Goal: Task Accomplishment & Management: Complete application form

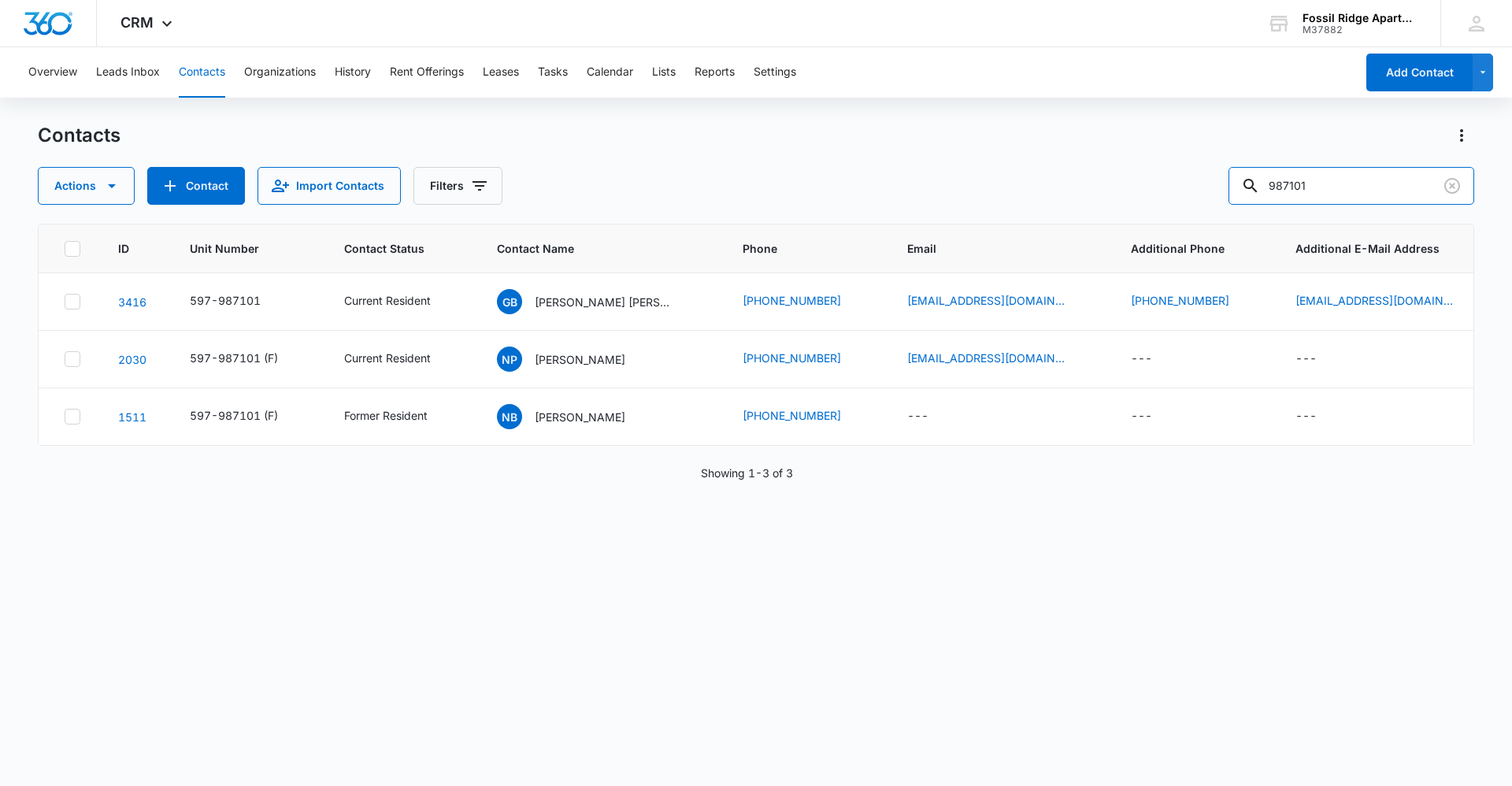
drag, startPoint x: 1329, startPoint y: 184, endPoint x: 863, endPoint y: 191, distance: 466.1
click at [863, 191] on div "Actions Contact Import Contacts Filters 987101" at bounding box center [756, 186] width 1437 height 38
type input "767106"
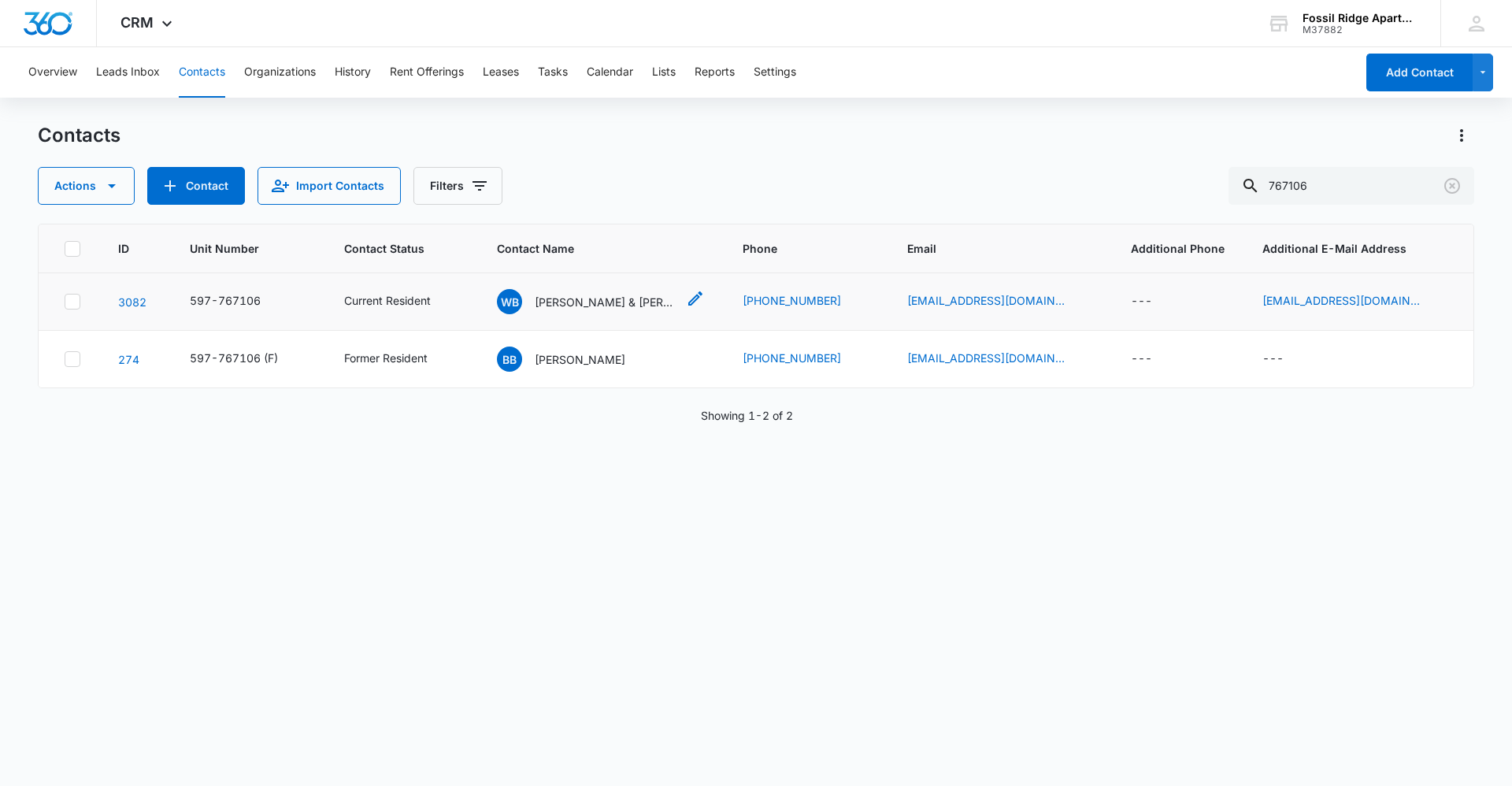
click at [589, 301] on p "[PERSON_NAME] & [PERSON_NAME]" at bounding box center [605, 303] width 141 height 17
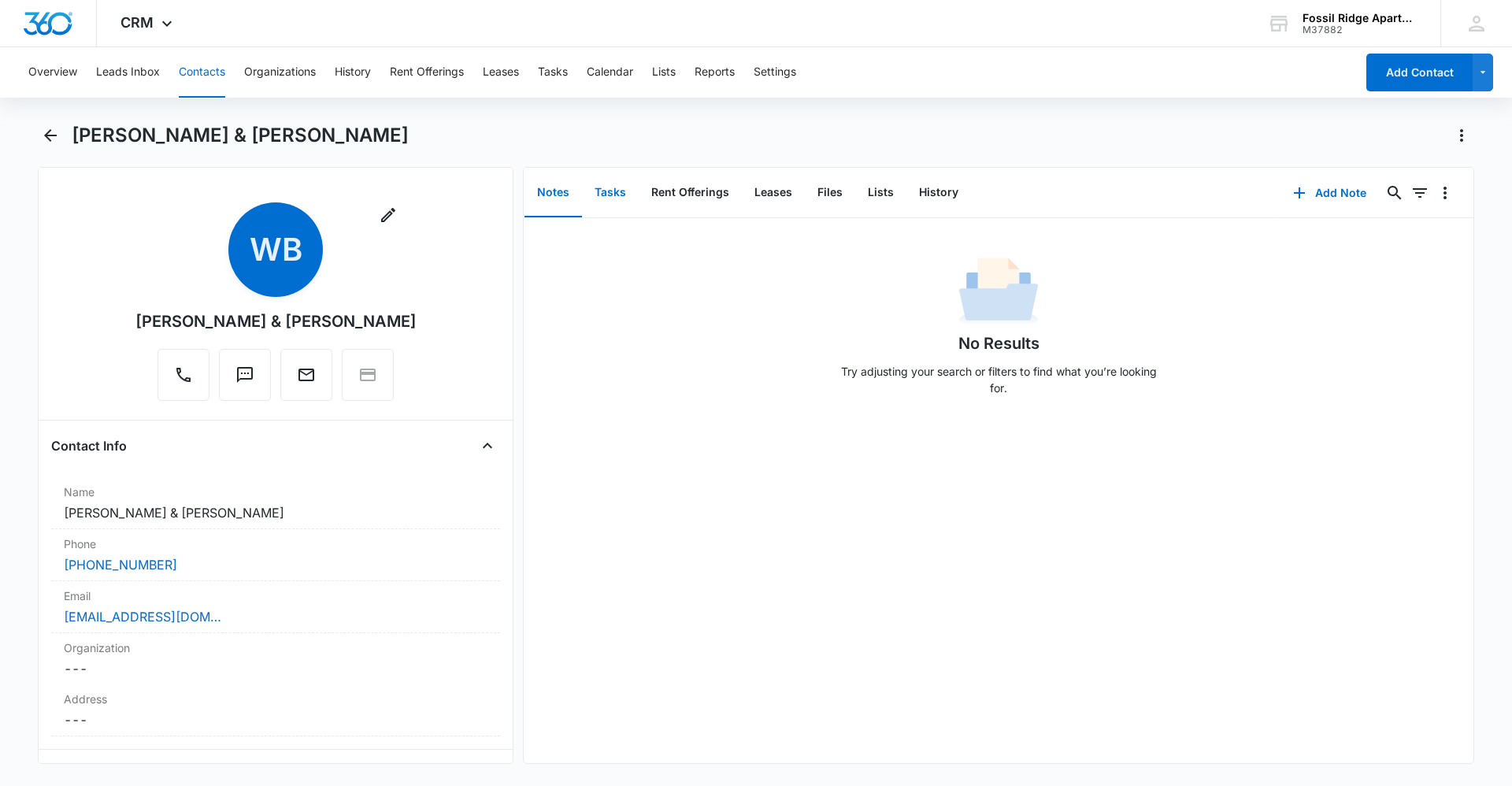
click at [608, 195] on button "Tasks" at bounding box center [610, 193] width 57 height 49
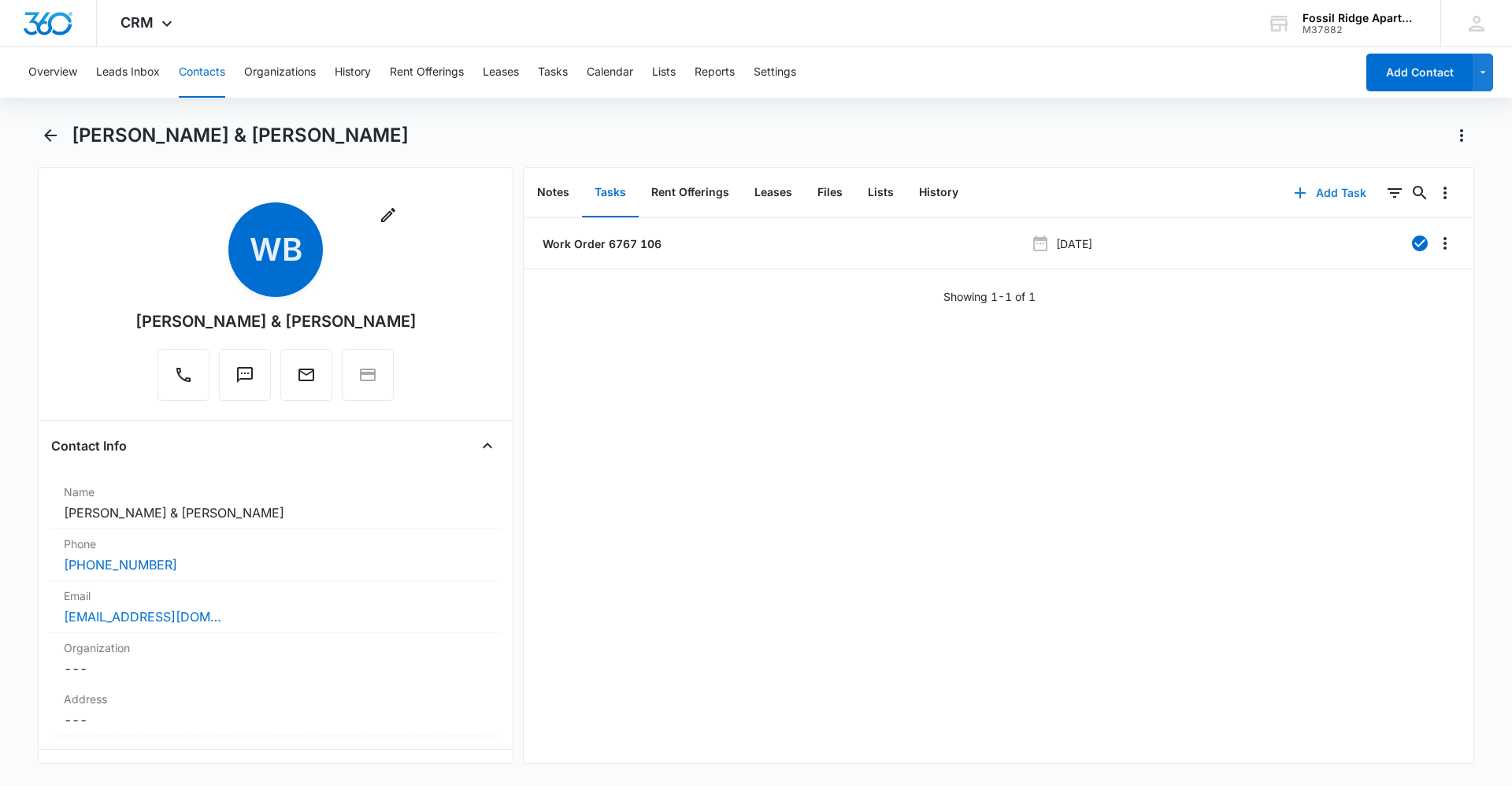
click at [1316, 196] on button "Add Task" at bounding box center [1330, 193] width 104 height 38
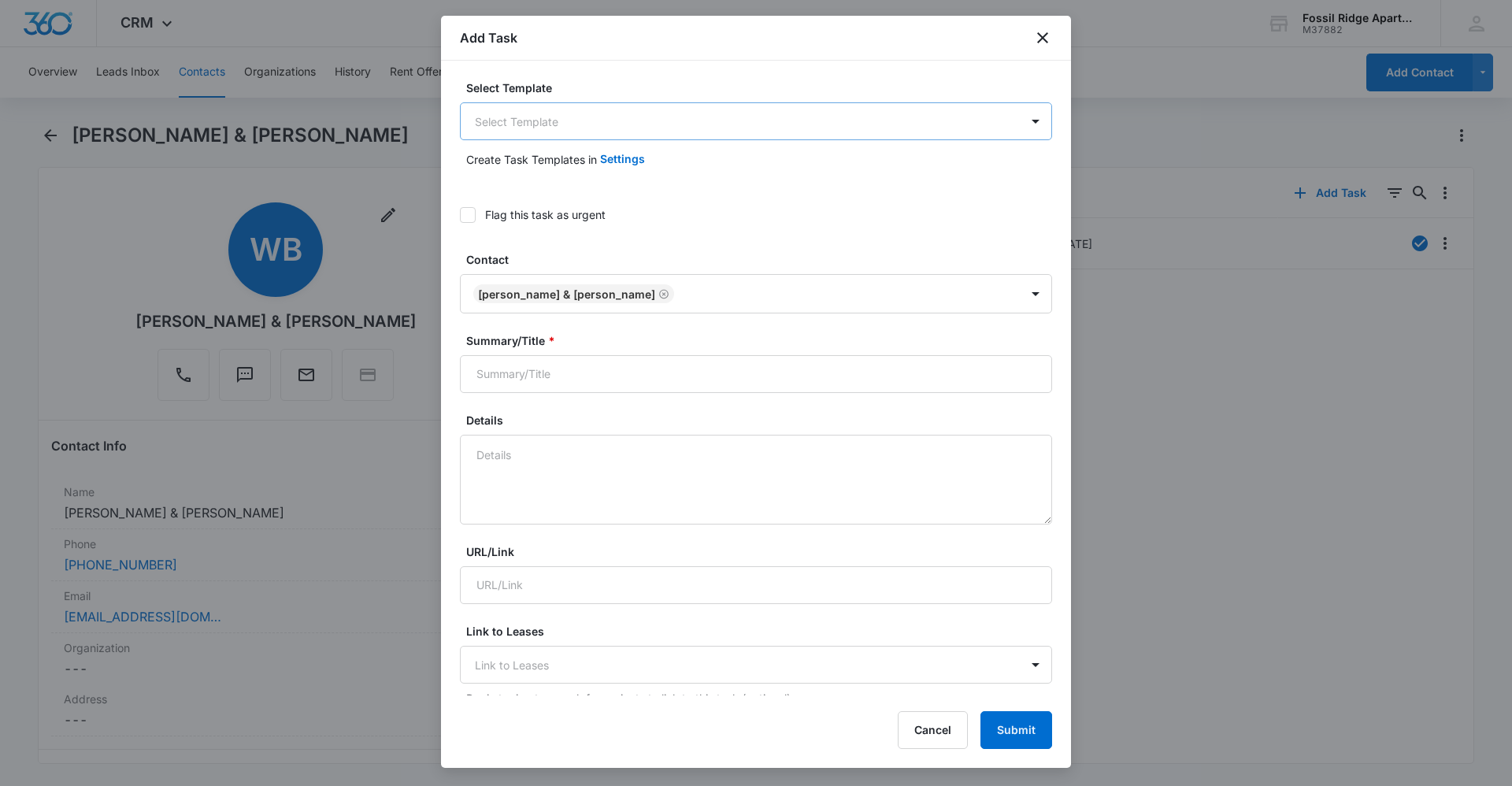
click at [543, 120] on body "CRM Apps Reputation Websites Forms CRM Email Social Content Ads Intelligence Fi…" at bounding box center [756, 393] width 1512 height 786
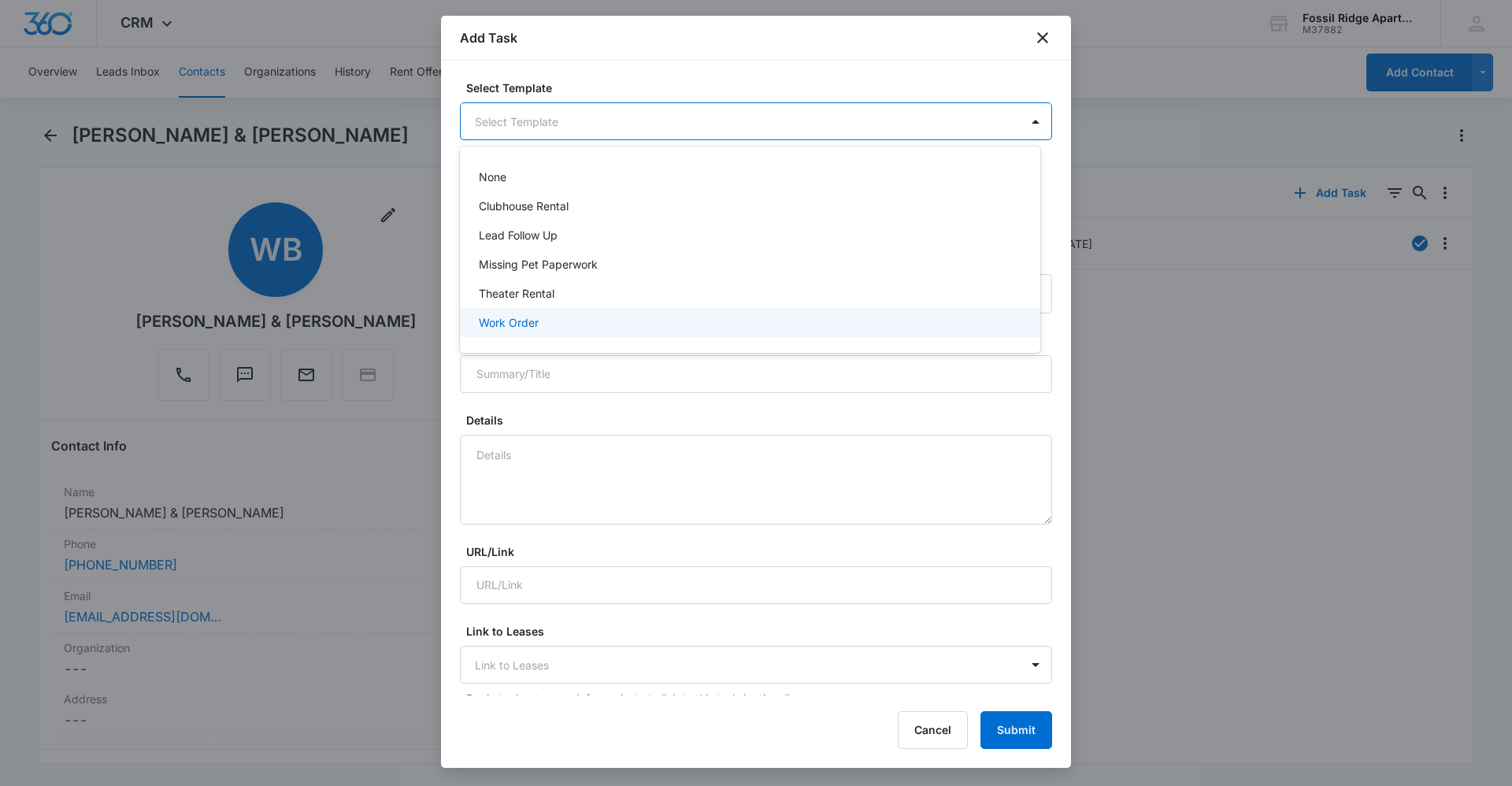
drag, startPoint x: 526, startPoint y: 324, endPoint x: 605, endPoint y: 462, distance: 159.0
click at [527, 324] on p "Work Order" at bounding box center [508, 322] width 59 height 17
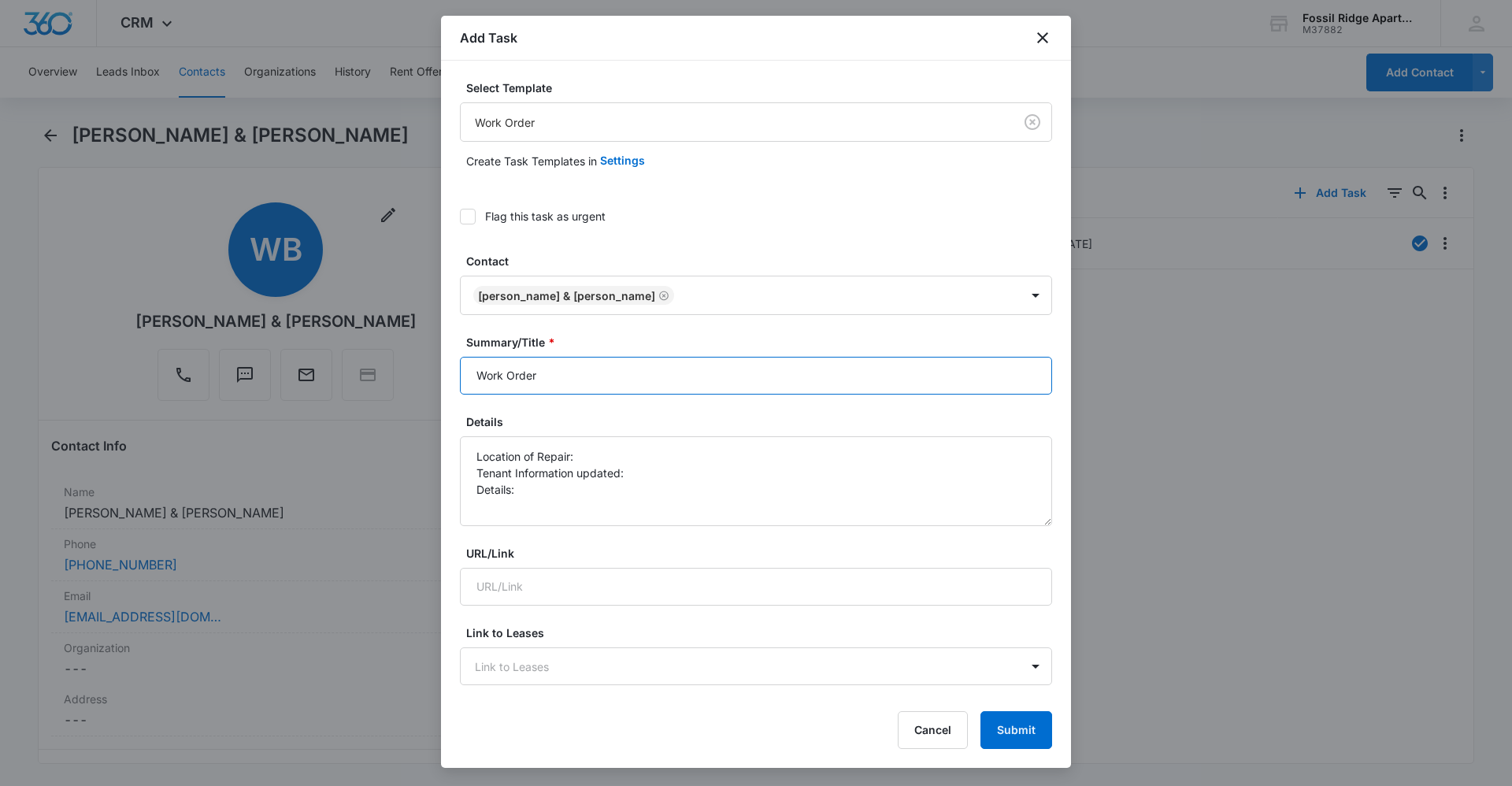
click at [608, 373] on input "Work Order" at bounding box center [756, 375] width 592 height 38
type input "Work Order 6767-106"
click at [655, 470] on textarea "Location of Repair: Tenant Information updated: Details:" at bounding box center [756, 481] width 592 height 90
click at [593, 499] on textarea "Location of Repair: Tenant Information updated: Details:" at bounding box center [756, 481] width 592 height 90
click at [591, 498] on textarea "Location of Repair: Tenant Information updated: Details:" at bounding box center [756, 481] width 592 height 90
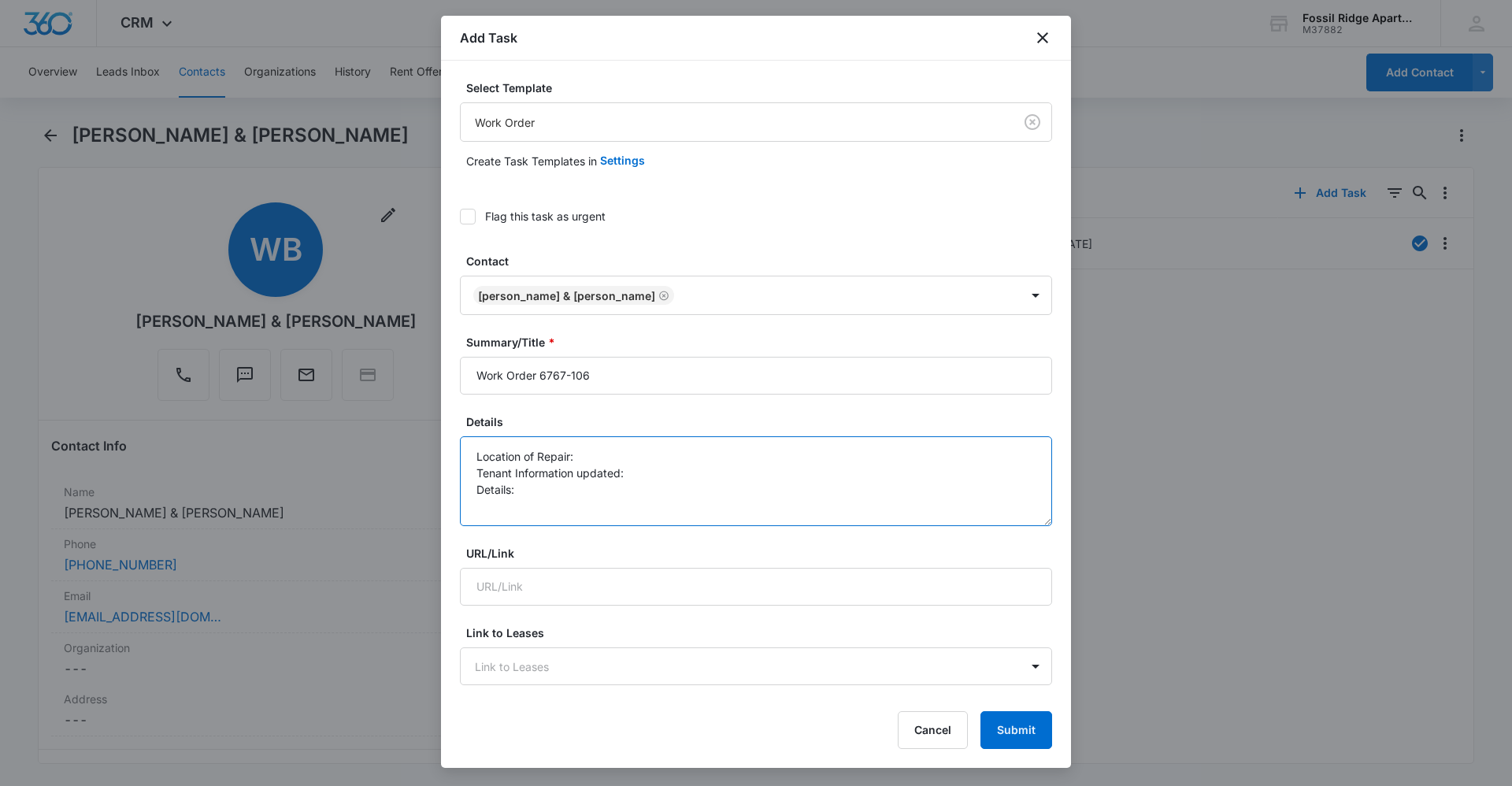
click at [591, 493] on textarea "Location of Repair: Tenant Information updated: Details:" at bounding box center [756, 481] width 592 height 90
click at [855, 489] on textarea "Location of Repair: Tenant Information updated: Details: dishwasher arm at bott…" at bounding box center [756, 481] width 592 height 90
click at [695, 459] on textarea "Location of Repair: Tenant Information updated: Details: dishwasher arm at bott…" at bounding box center [756, 481] width 592 height 90
click at [720, 467] on textarea "Location of Repair: yes Tenant Information updated: Details: dishwasher arm at …" at bounding box center [756, 481] width 592 height 90
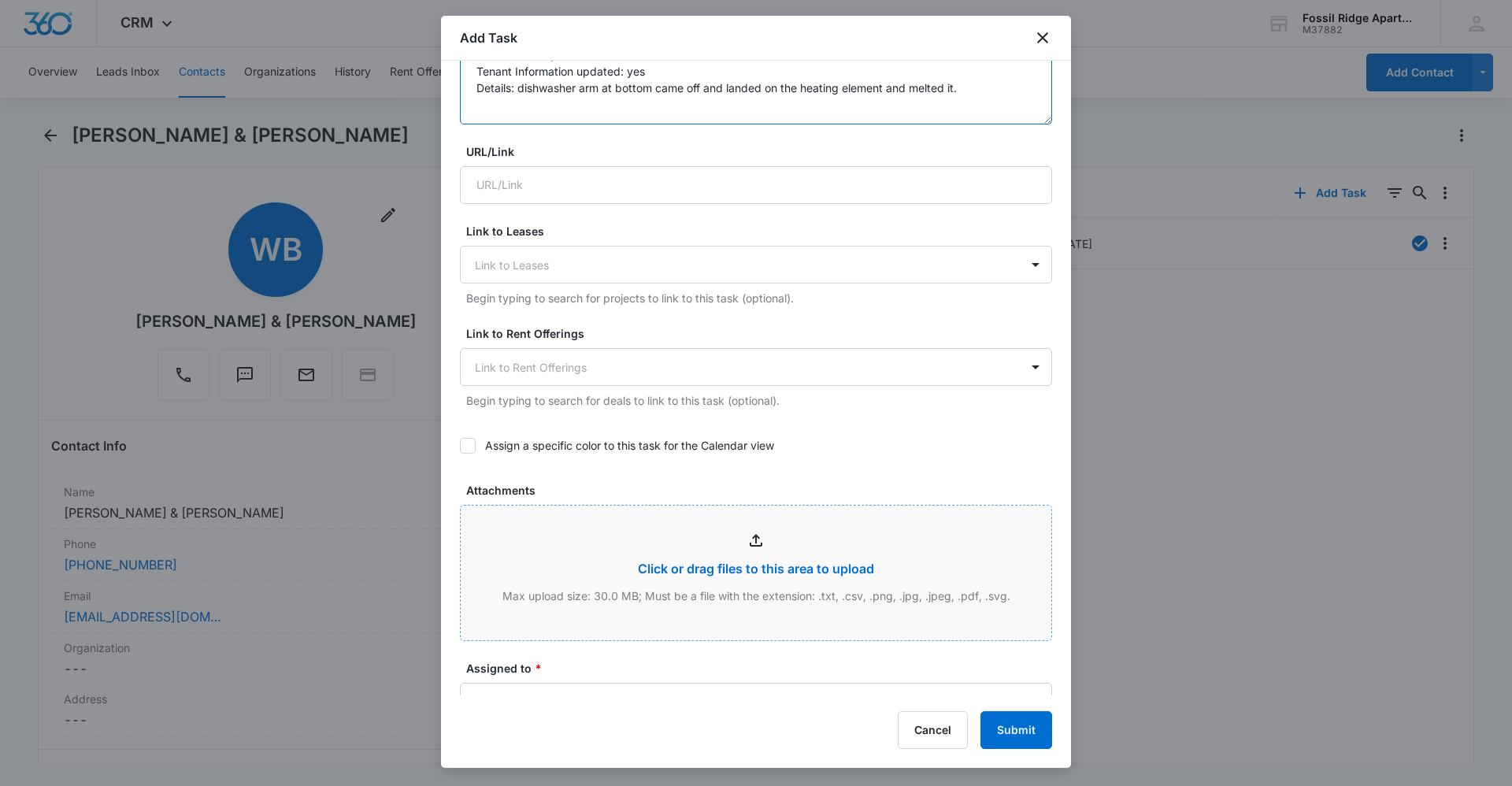
scroll to position [551, 0]
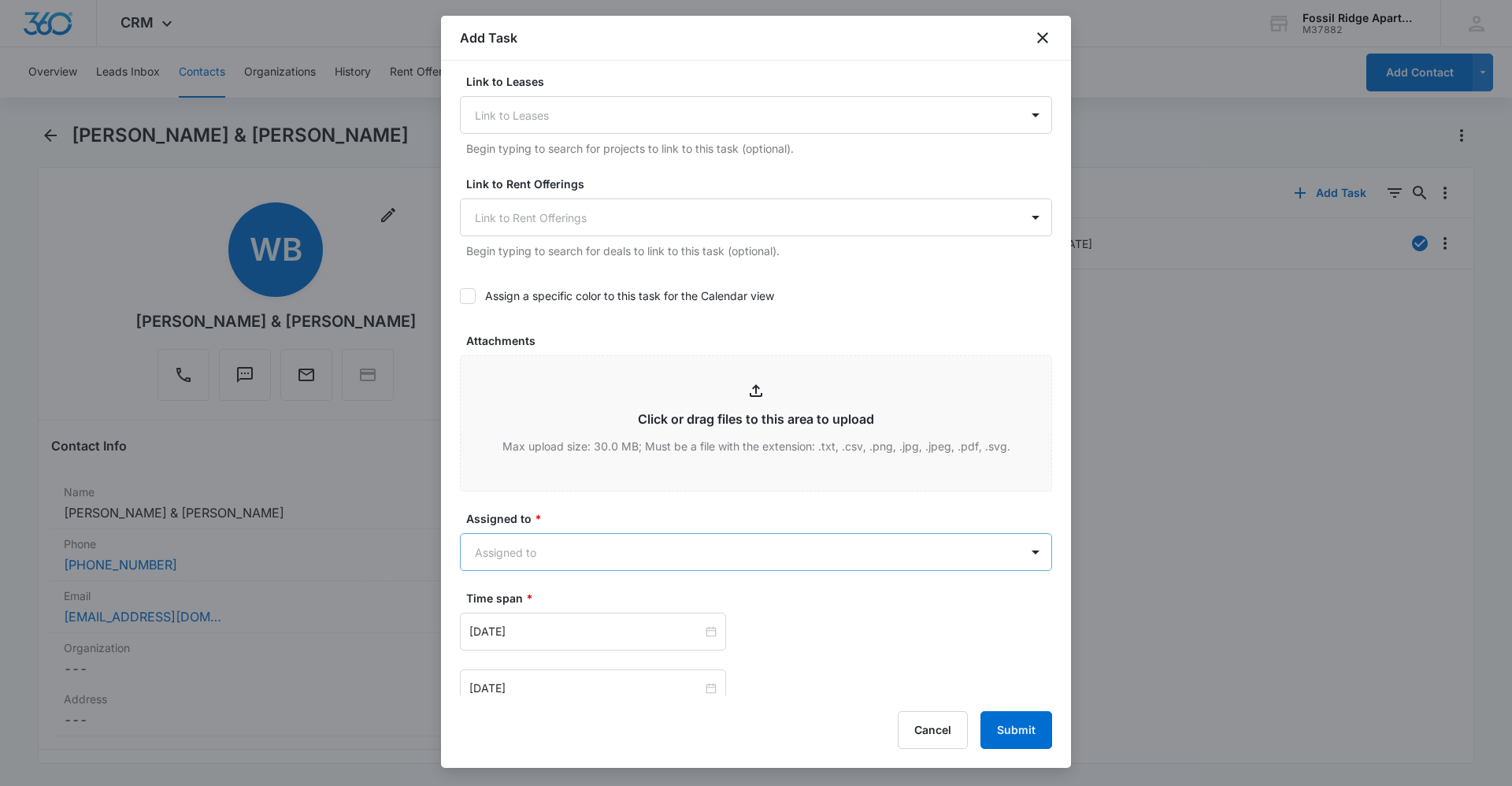
type textarea "Location of Repair: dishwasher Tenant Information updated: yes Details: dishwas…"
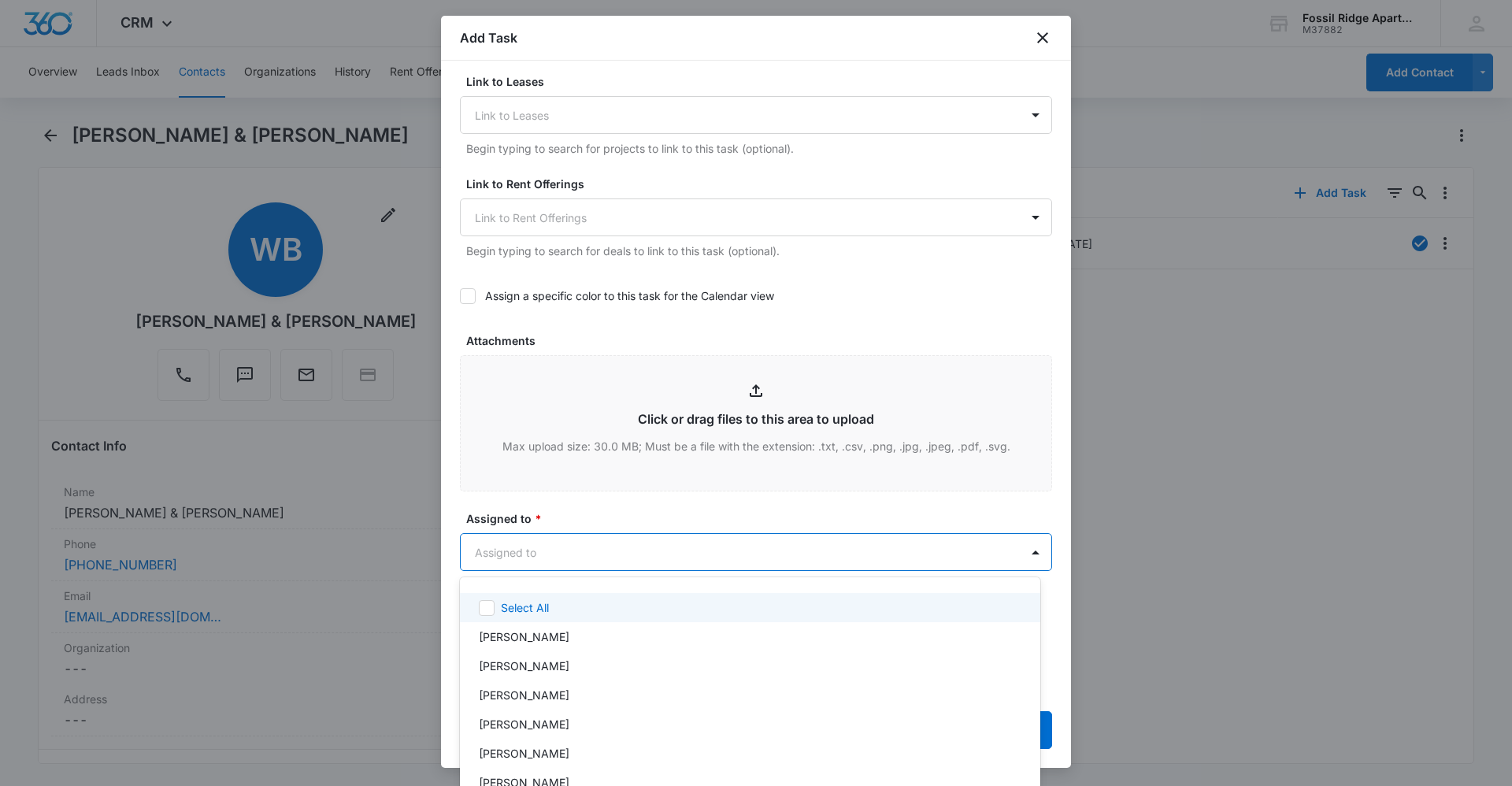
click at [610, 557] on body "CRM Apps Reputation Websites Forms CRM Email Social Content Ads Intelligence Fi…" at bounding box center [756, 393] width 1512 height 786
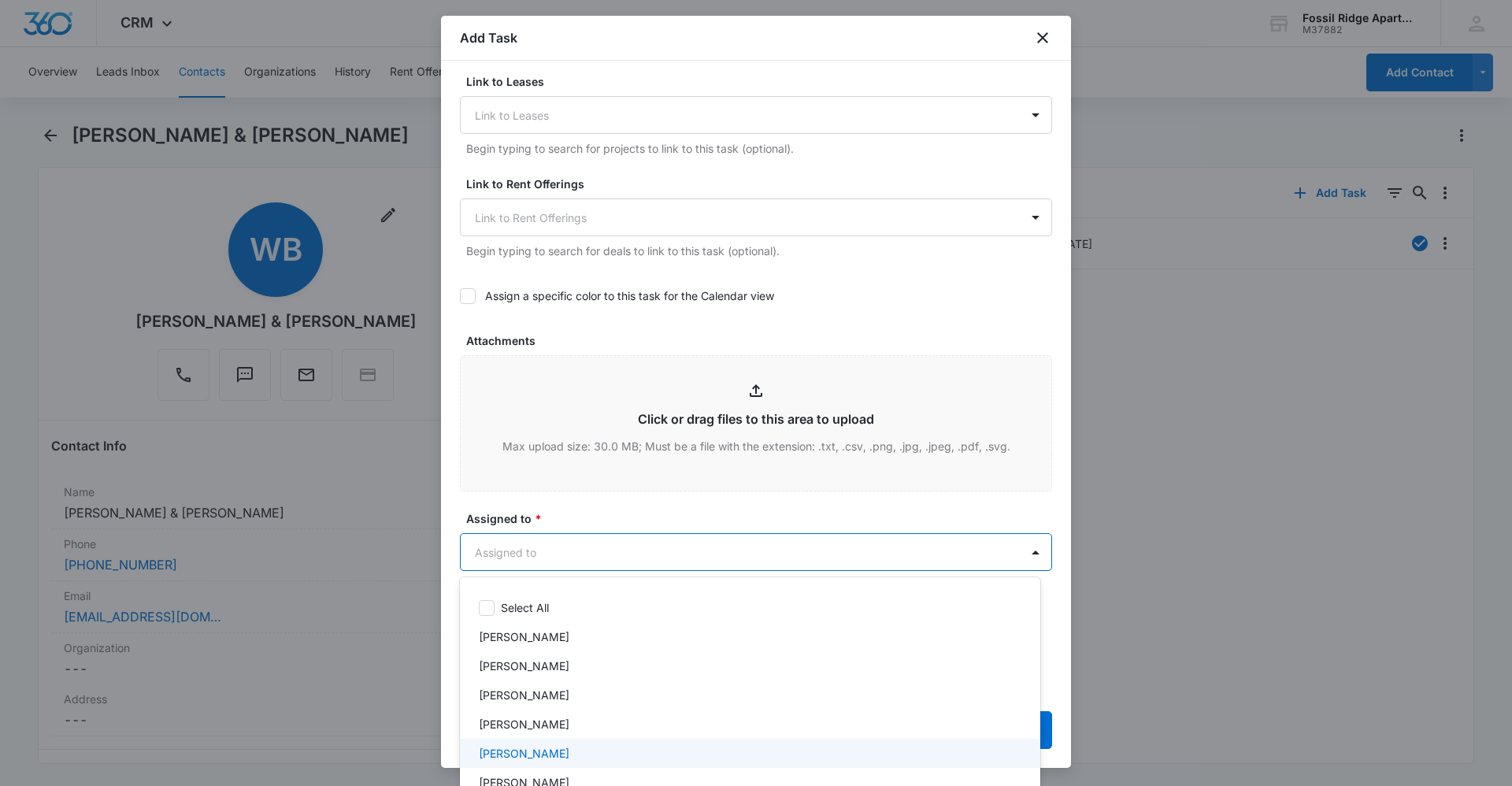
drag, startPoint x: 637, startPoint y: 749, endPoint x: 649, endPoint y: 740, distance: 15.0
click at [638, 748] on div "[PERSON_NAME]" at bounding box center [748, 753] width 539 height 17
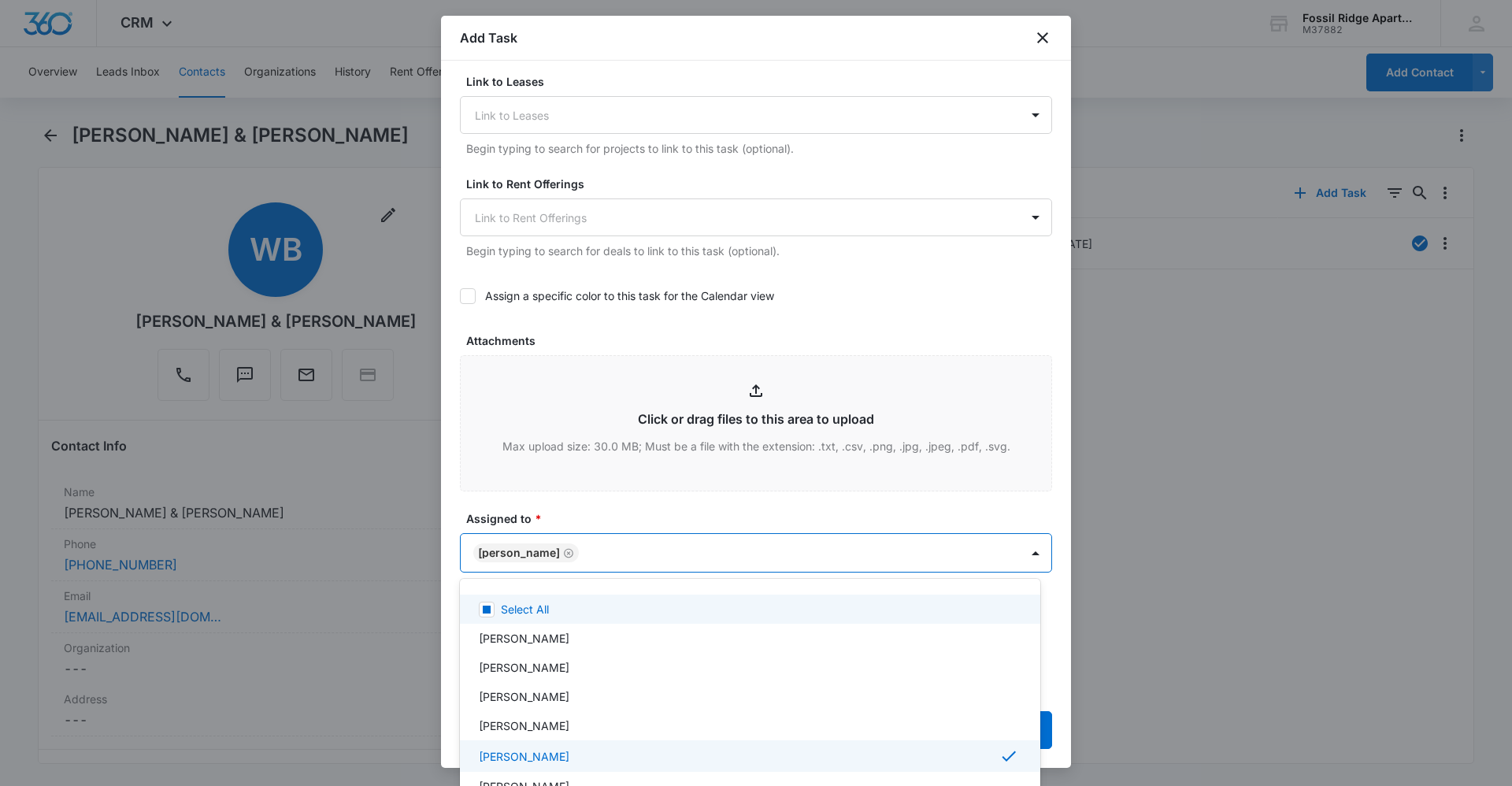
click at [649, 510] on div at bounding box center [756, 393] width 1512 height 786
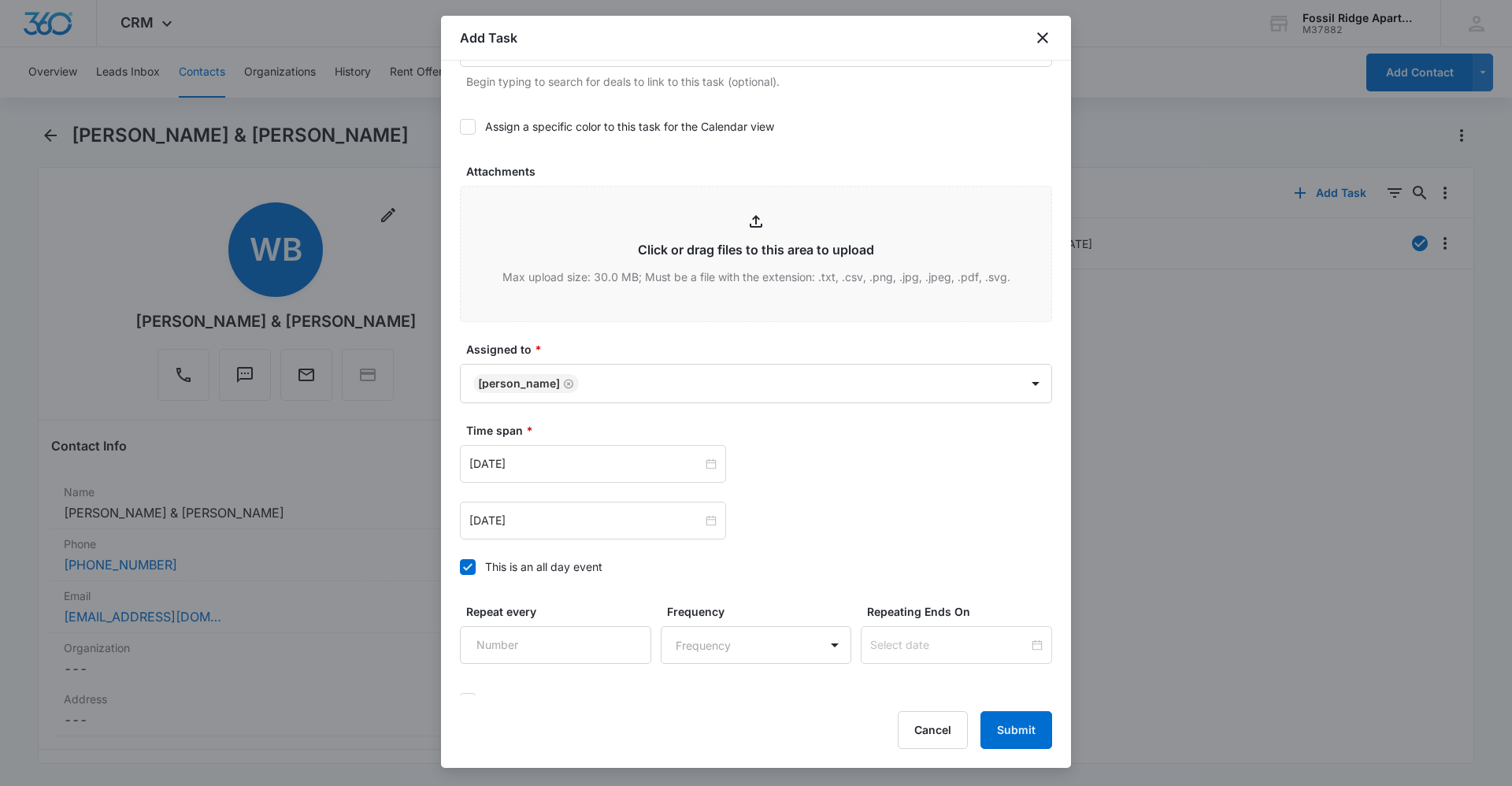
scroll to position [787, 0]
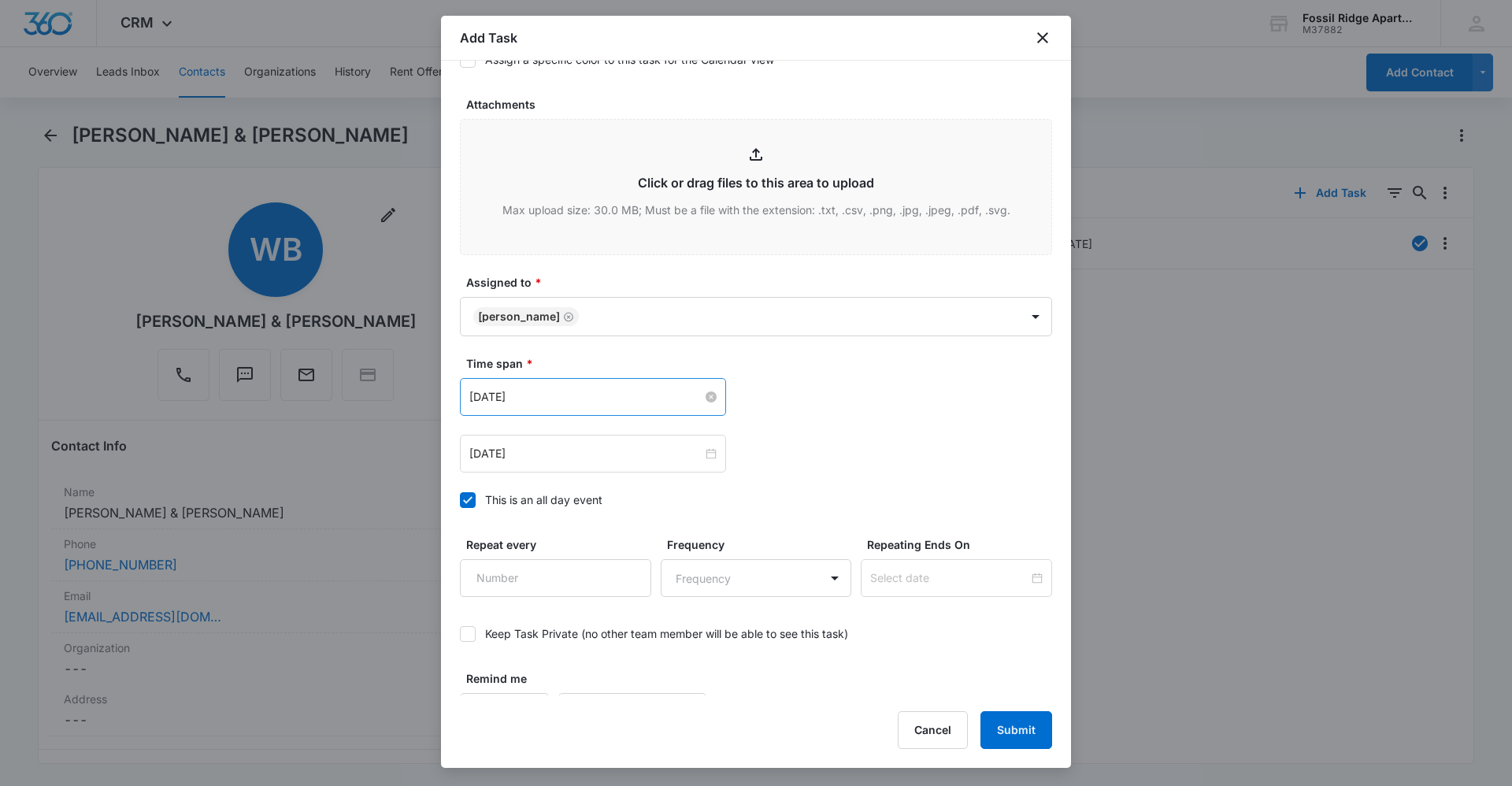
click at [706, 388] on div "[DATE]" at bounding box center [593, 397] width 247 height 17
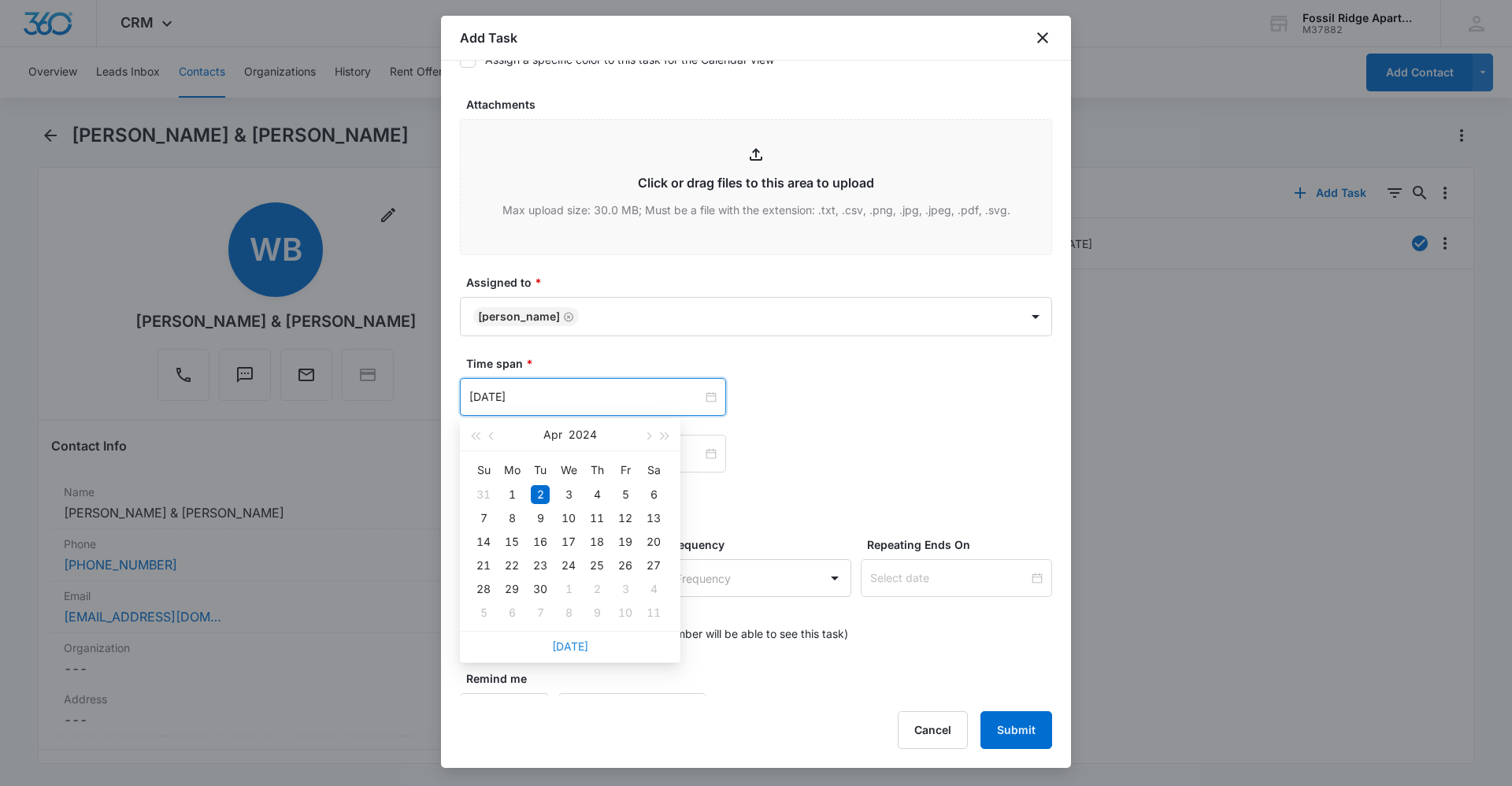
click at [567, 644] on link "[DATE]" at bounding box center [570, 646] width 36 height 13
type input "[DATE]"
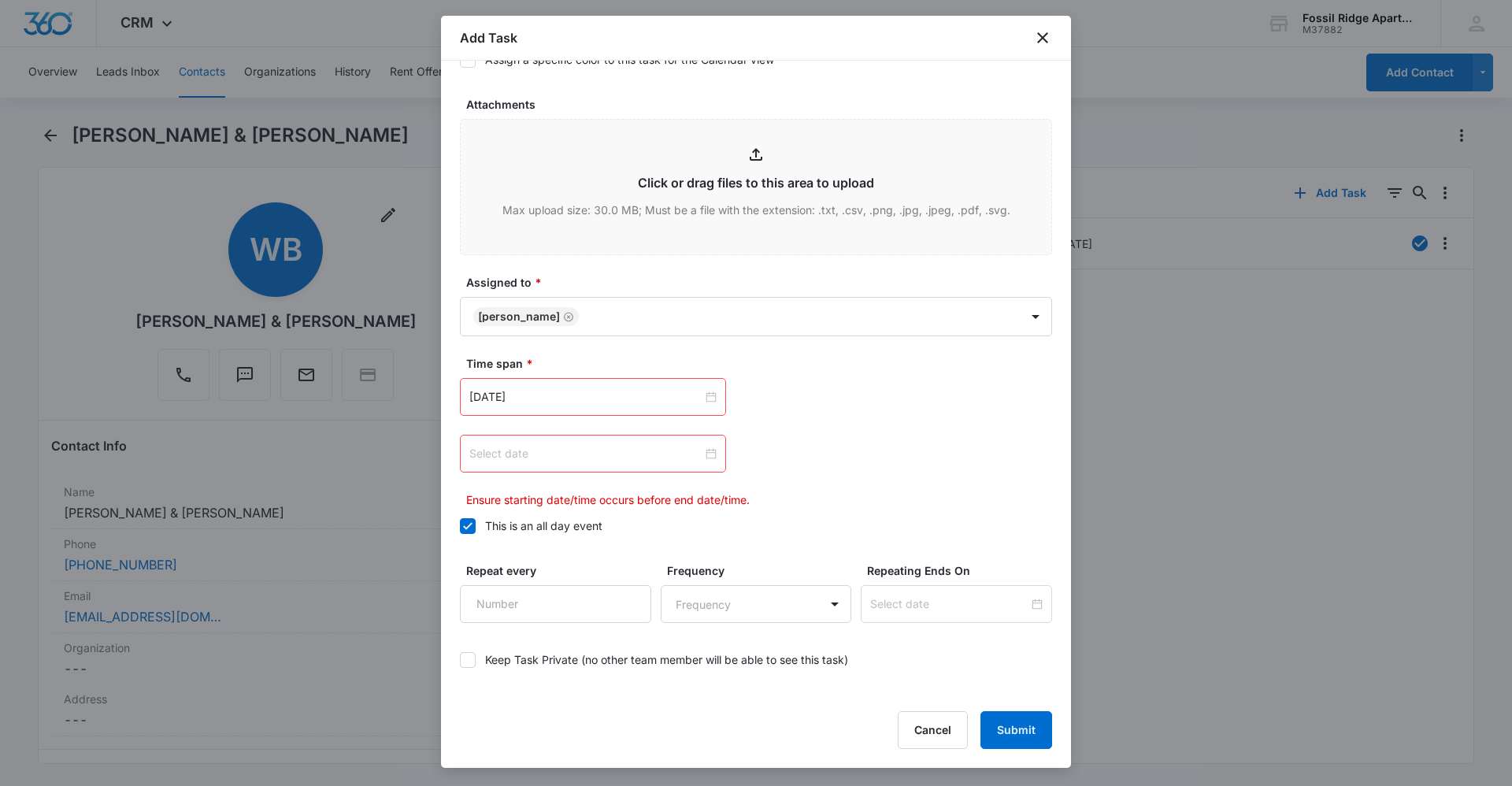
click at [708, 453] on div at bounding box center [593, 453] width 247 height 17
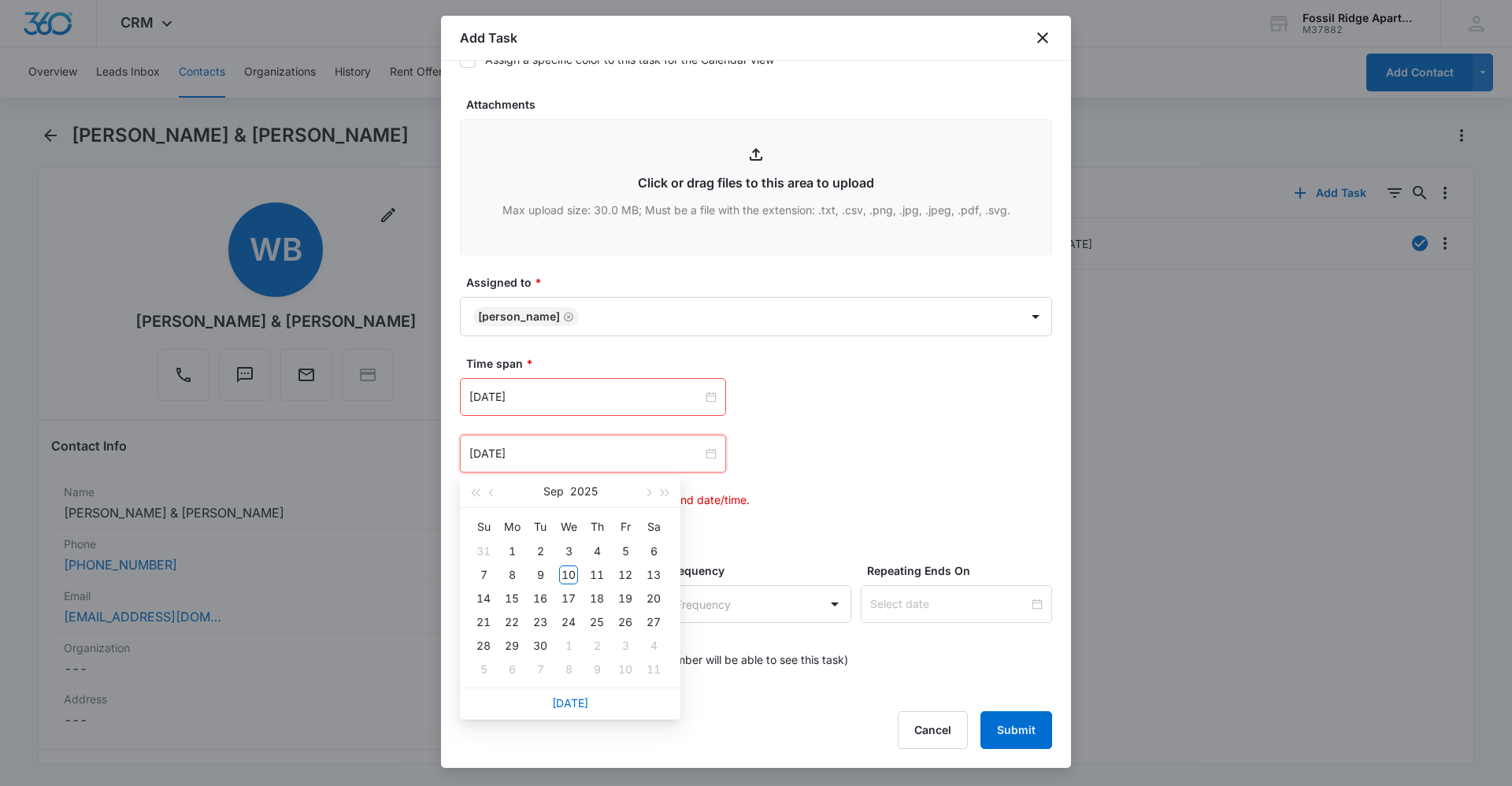
type input "[DATE]"
click at [571, 699] on link "[DATE]" at bounding box center [570, 702] width 36 height 13
type input "[DATE]"
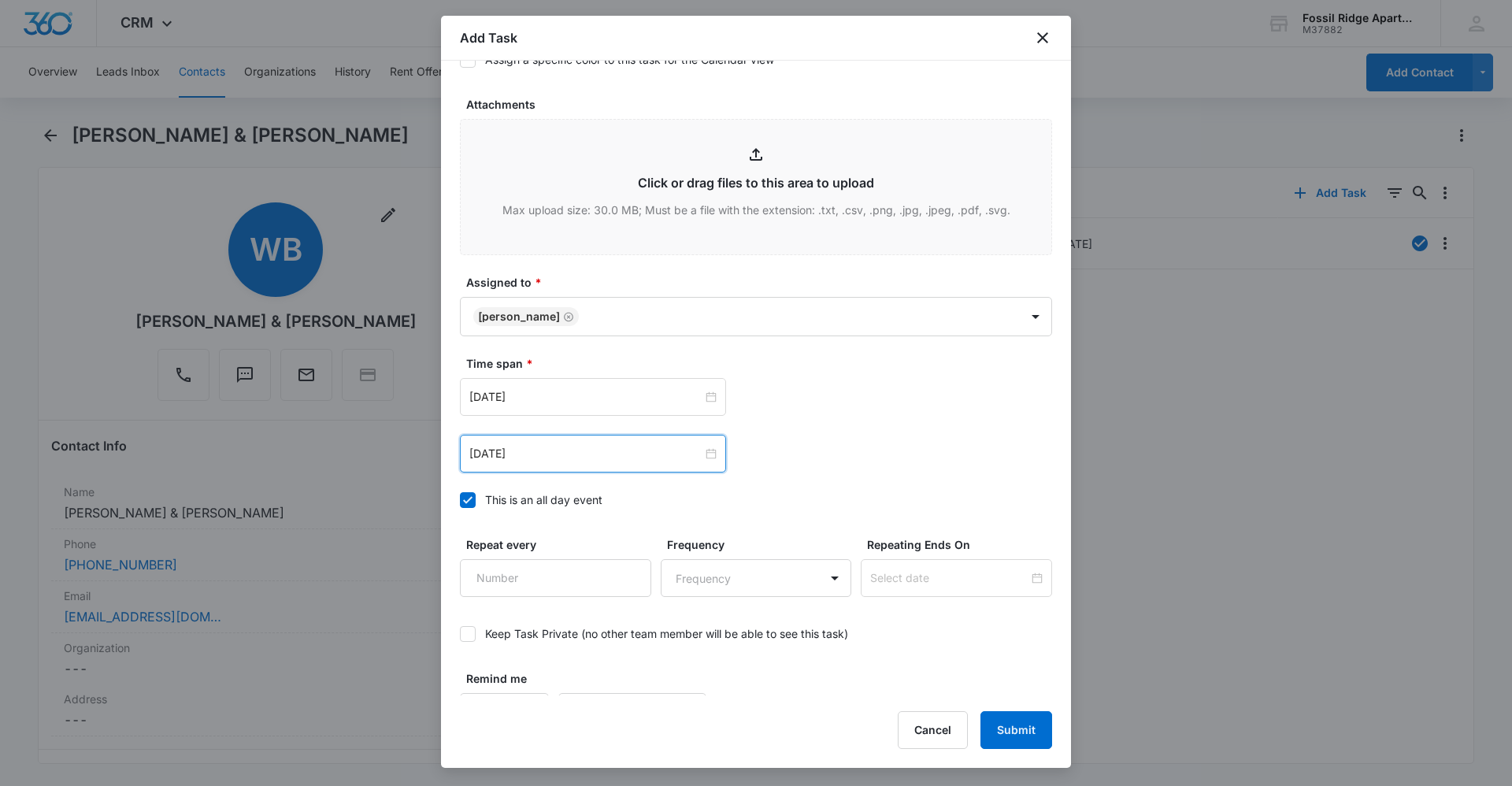
click at [796, 414] on div "[DATE] [DATE] Su Mo Tu We Th Fr Sa 31 1 2 3 4 5 6 7 8 9 10 11 12 13 14 15 16 17…" at bounding box center [756, 397] width 592 height 38
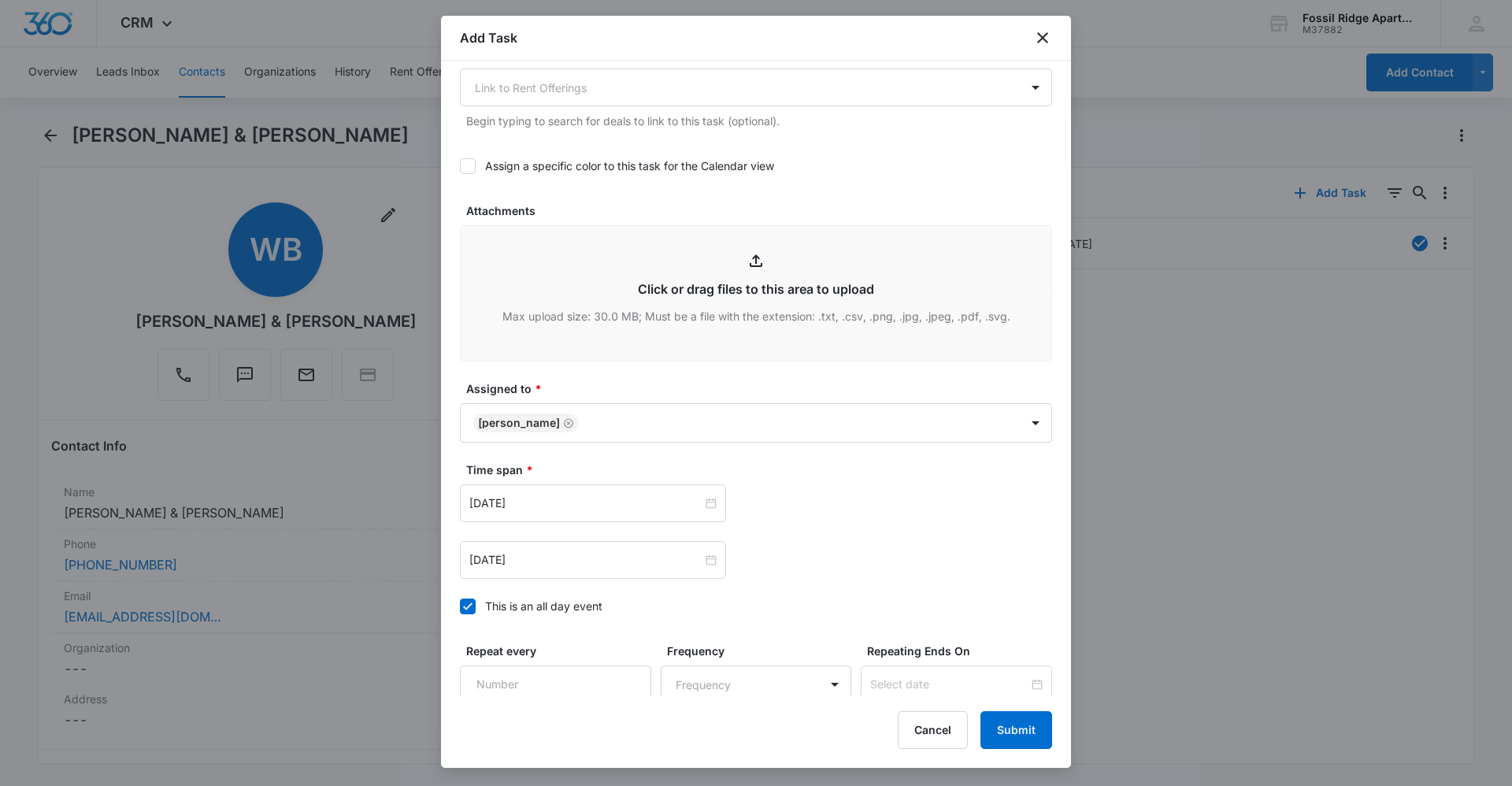
scroll to position [823, 0]
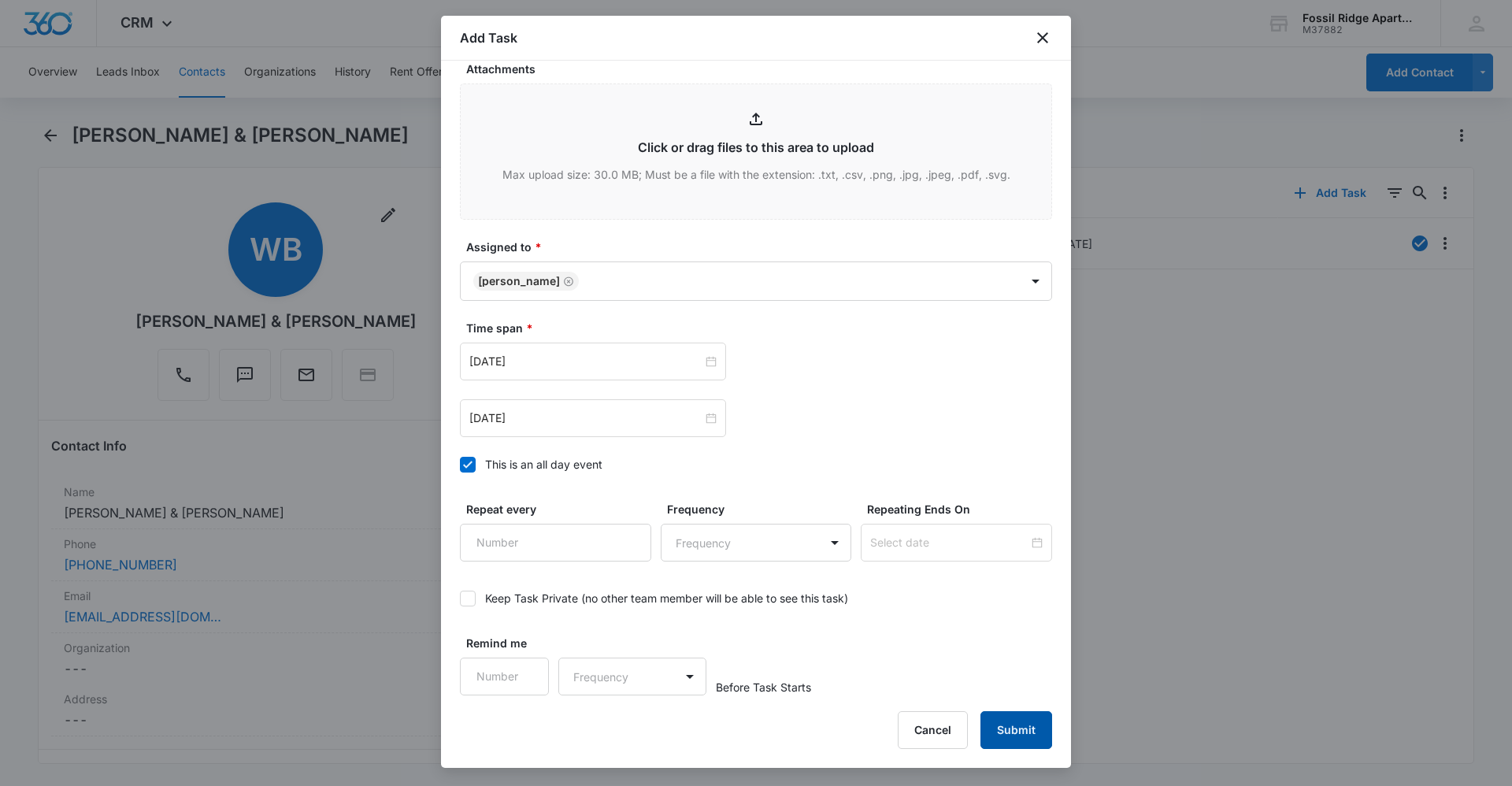
click at [998, 729] on button "Submit" at bounding box center [1016, 729] width 72 height 38
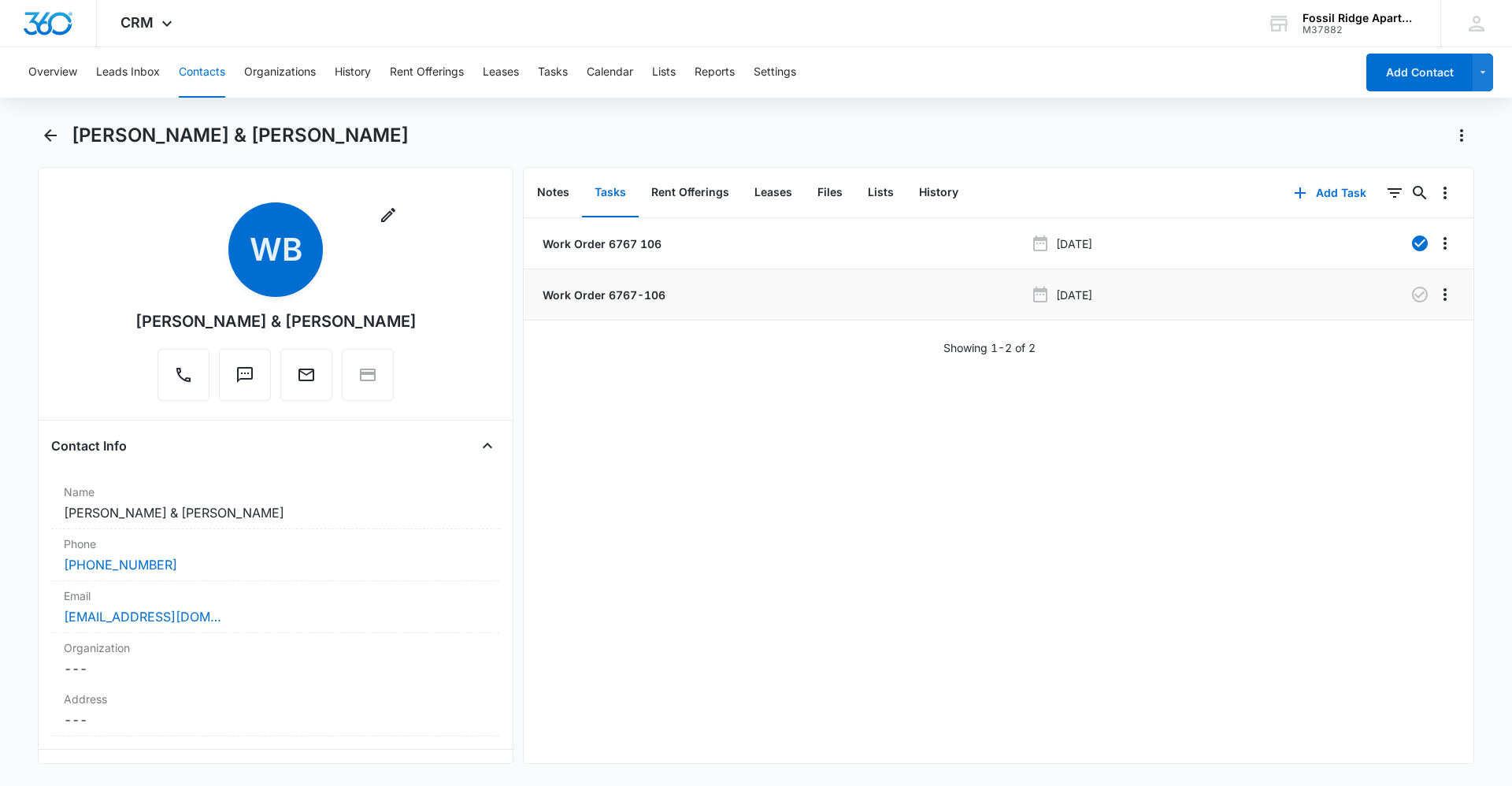
click at [582, 290] on p "Work Order 6767-106" at bounding box center [602, 295] width 126 height 17
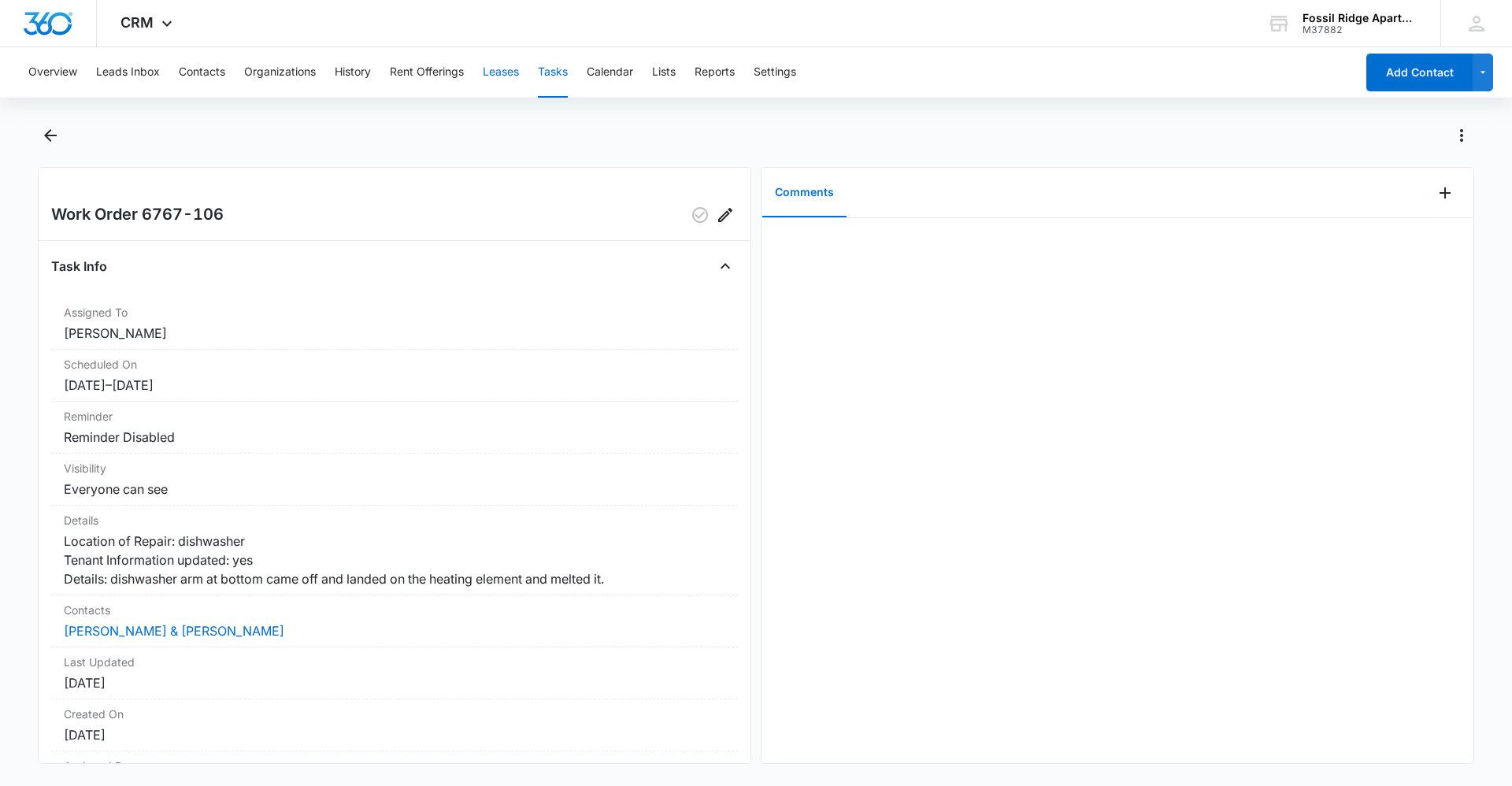
click at [504, 71] on button "Leases" at bounding box center [501, 72] width 36 height 50
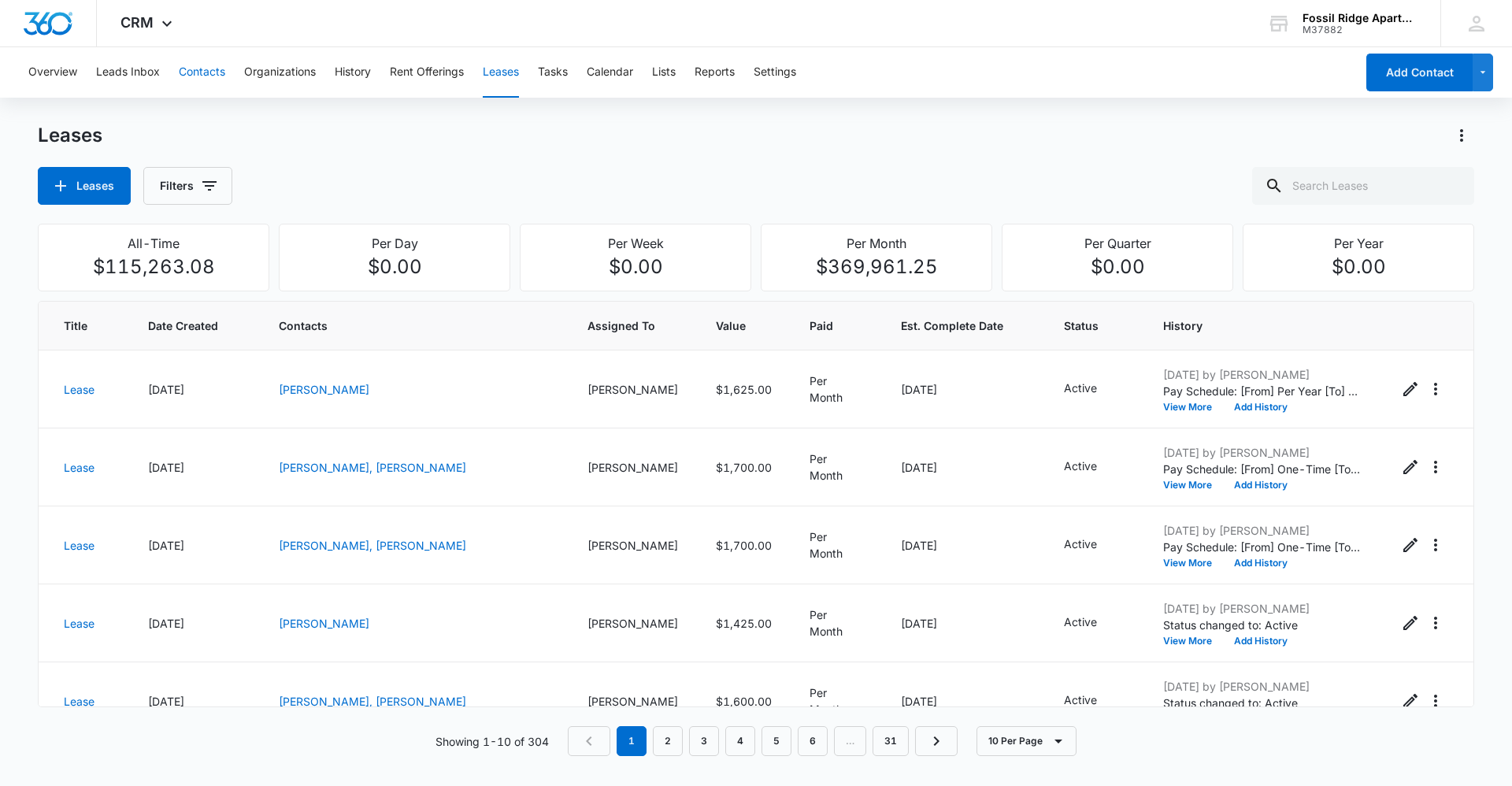
click at [209, 69] on button "Contacts" at bounding box center [202, 72] width 46 height 50
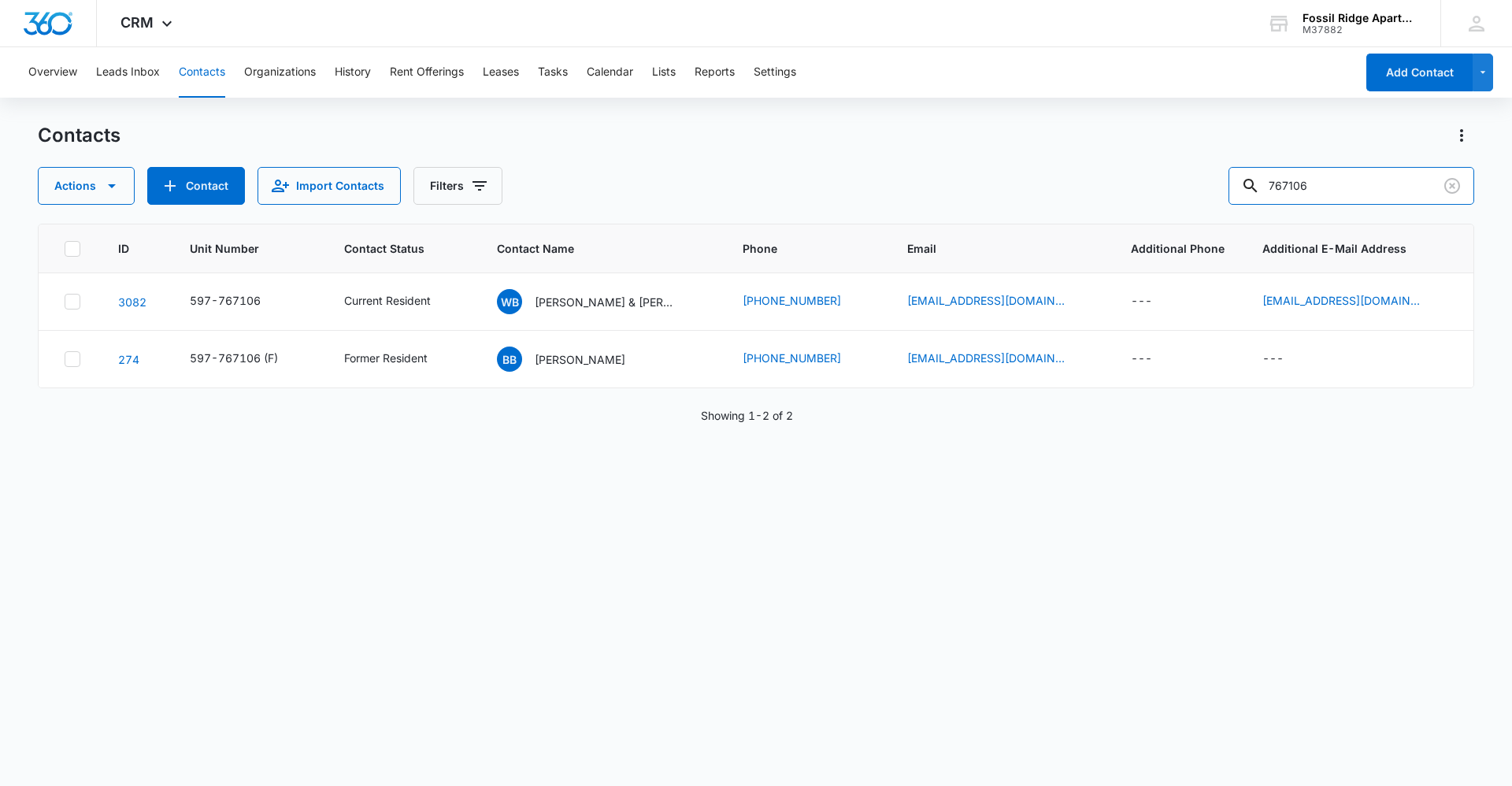
drag, startPoint x: 1050, startPoint y: 175, endPoint x: 771, endPoint y: 199, distance: 280.0
click at [778, 199] on div "Actions Contact Import Contacts Filters 767106" at bounding box center [756, 186] width 1437 height 38
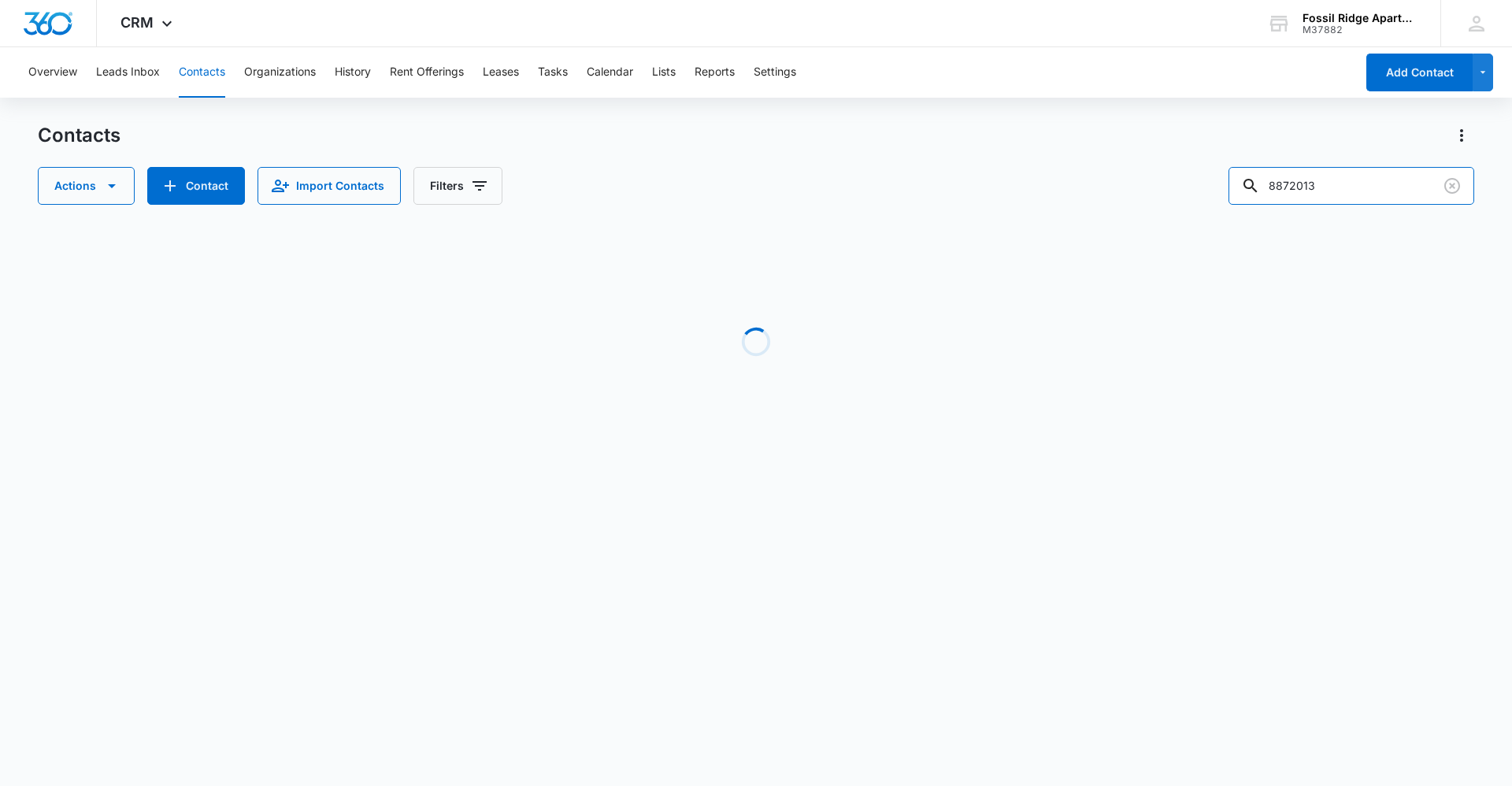
type input "887201"
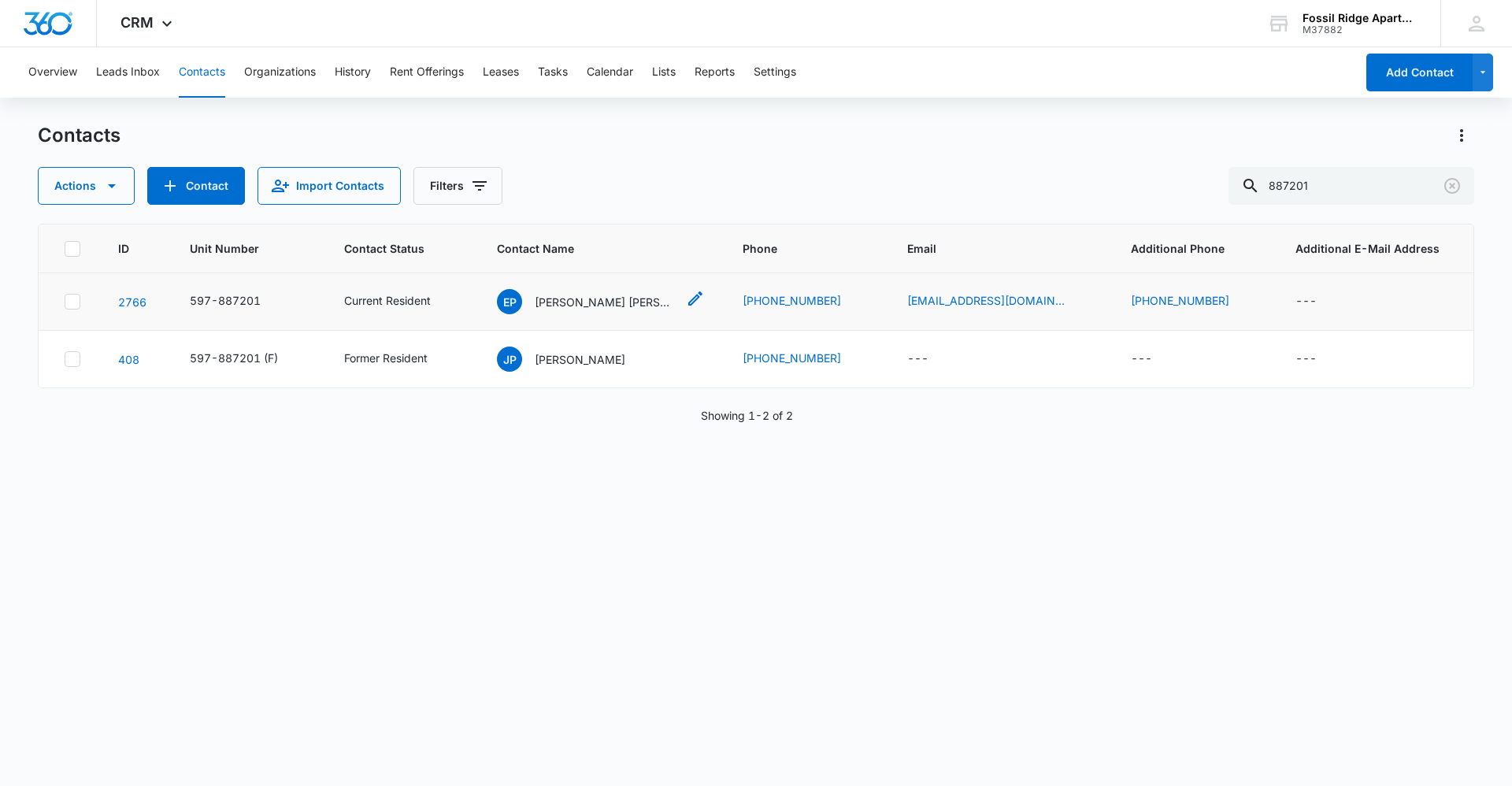
click at [620, 297] on p "[PERSON_NAME] [PERSON_NAME] [PERSON_NAME]" at bounding box center [605, 303] width 141 height 17
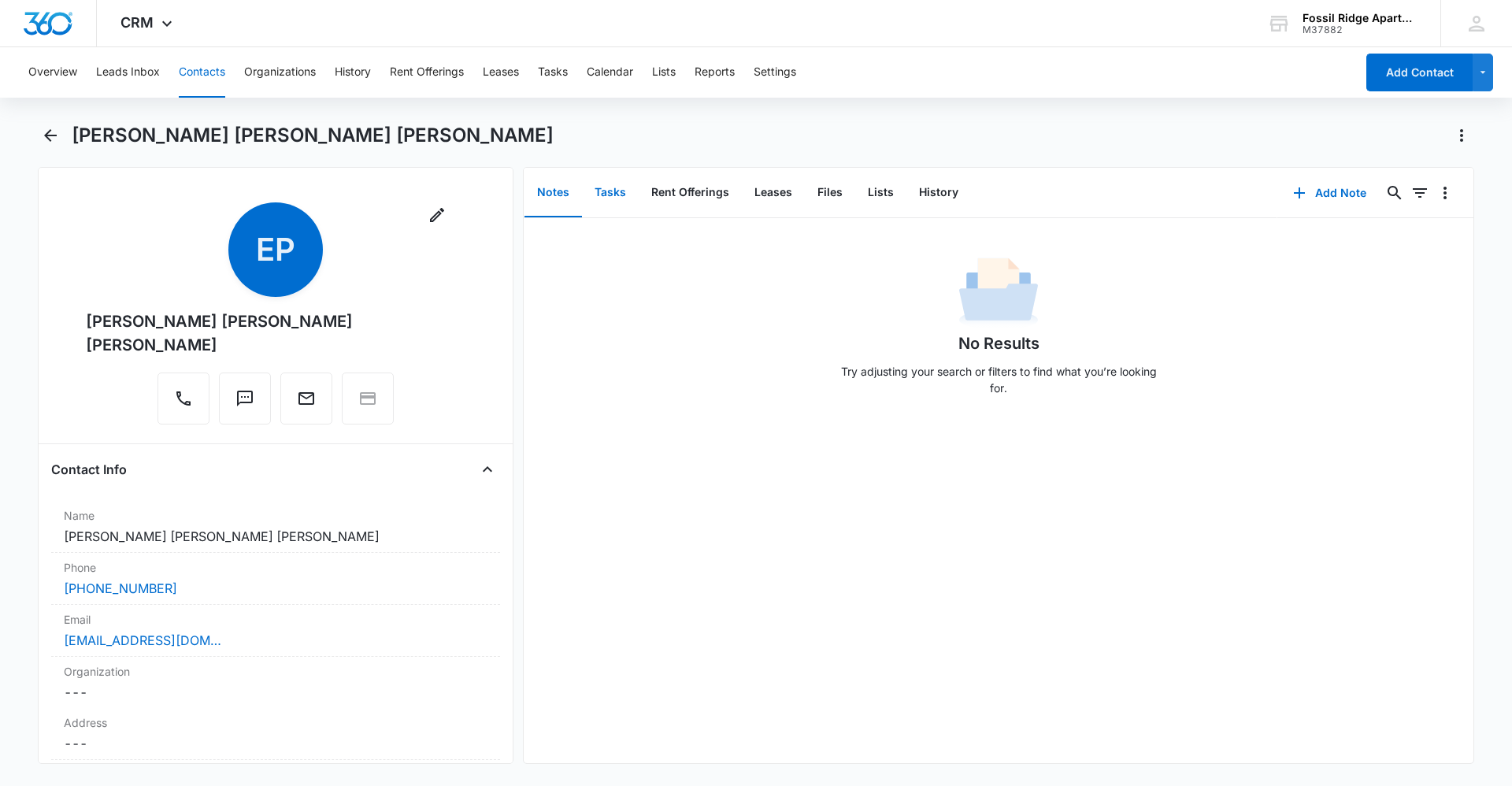
click at [608, 193] on button "Tasks" at bounding box center [610, 193] width 57 height 49
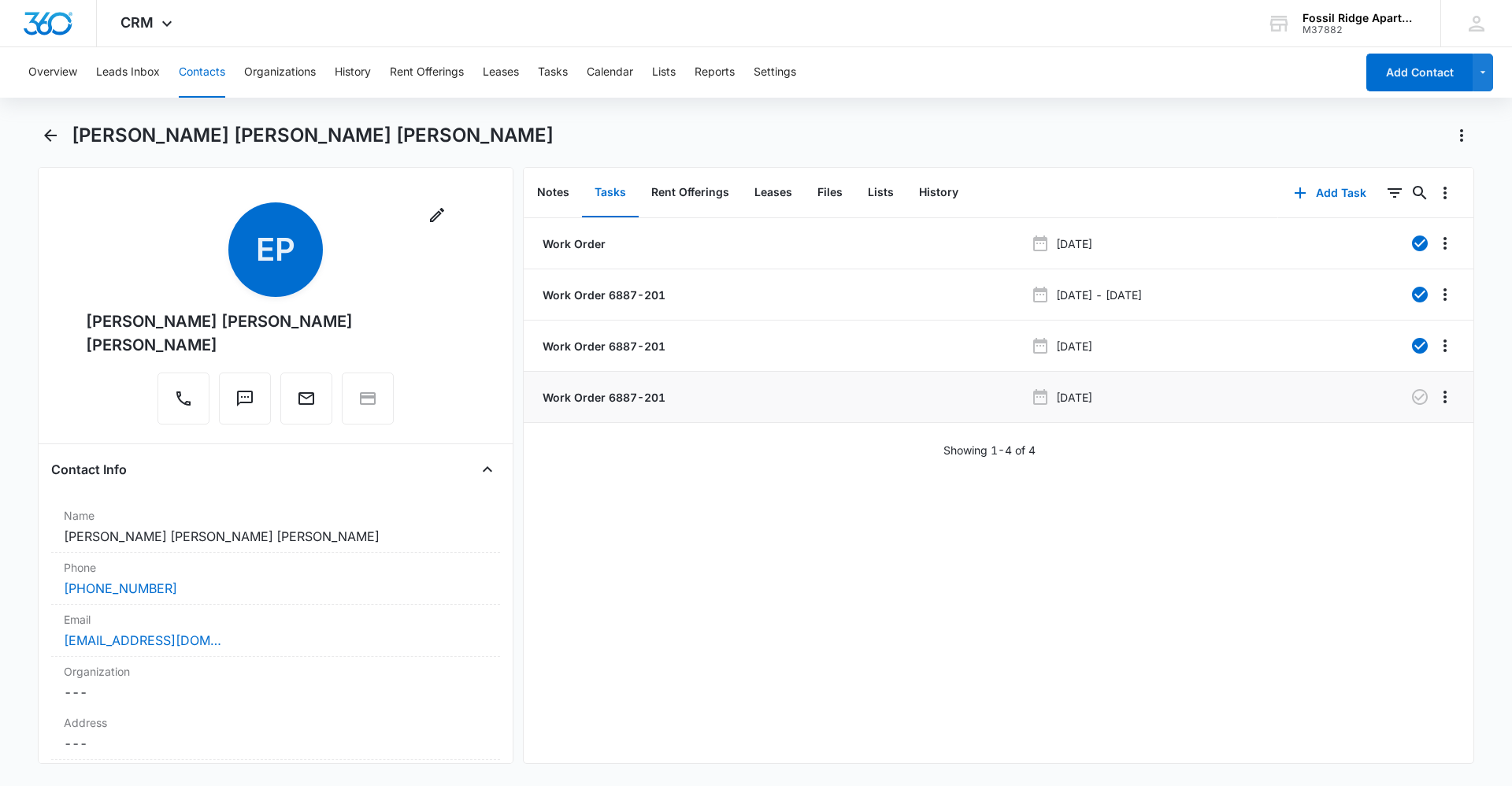
click at [596, 399] on p "Work Order 6887-201" at bounding box center [602, 398] width 126 height 17
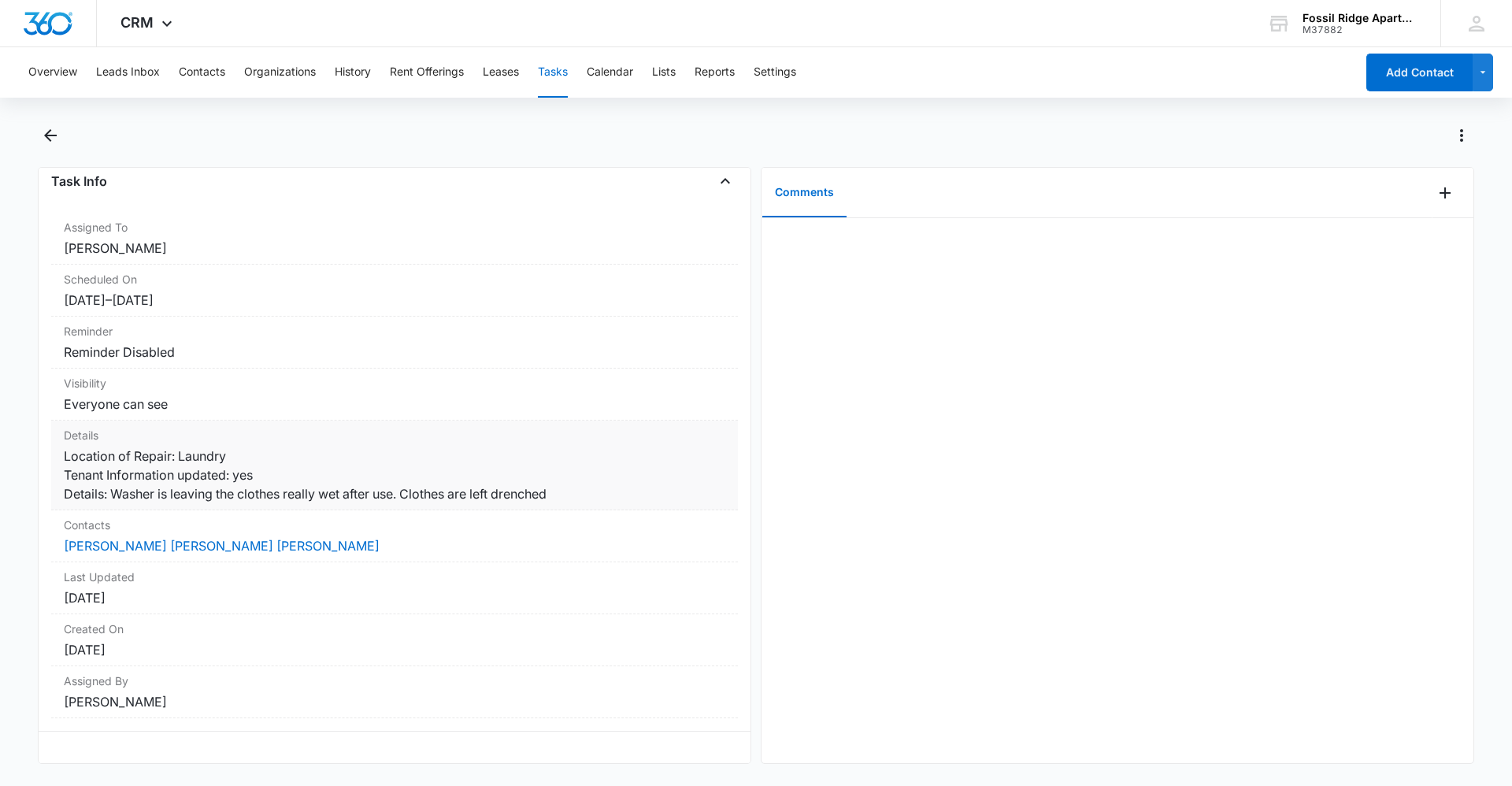
scroll to position [116, 0]
click at [1436, 196] on icon "Add Comment" at bounding box center [1445, 193] width 19 height 19
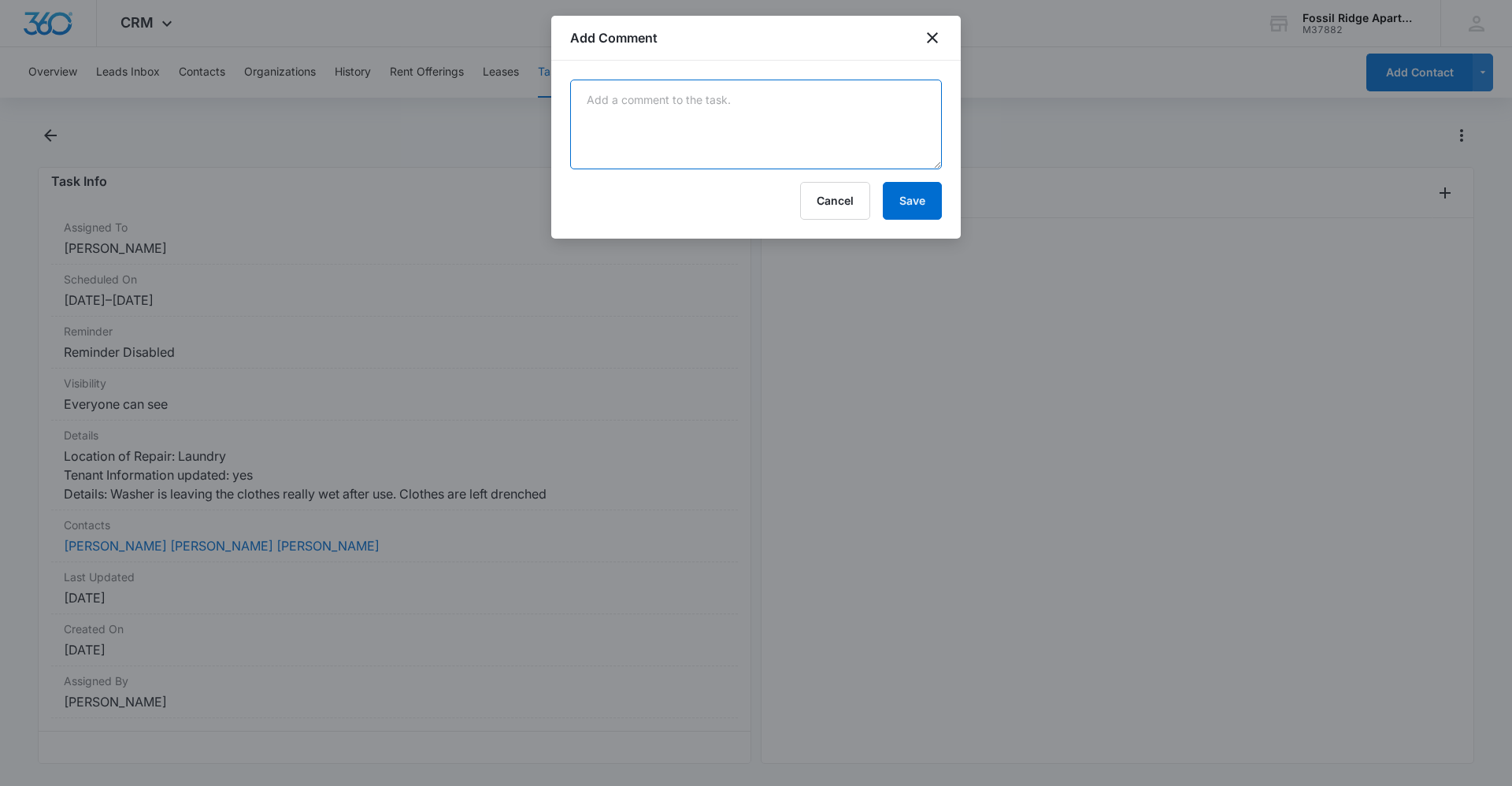
click at [703, 116] on textarea at bounding box center [756, 123] width 371 height 90
click at [933, 28] on icon "close" at bounding box center [932, 38] width 19 height 19
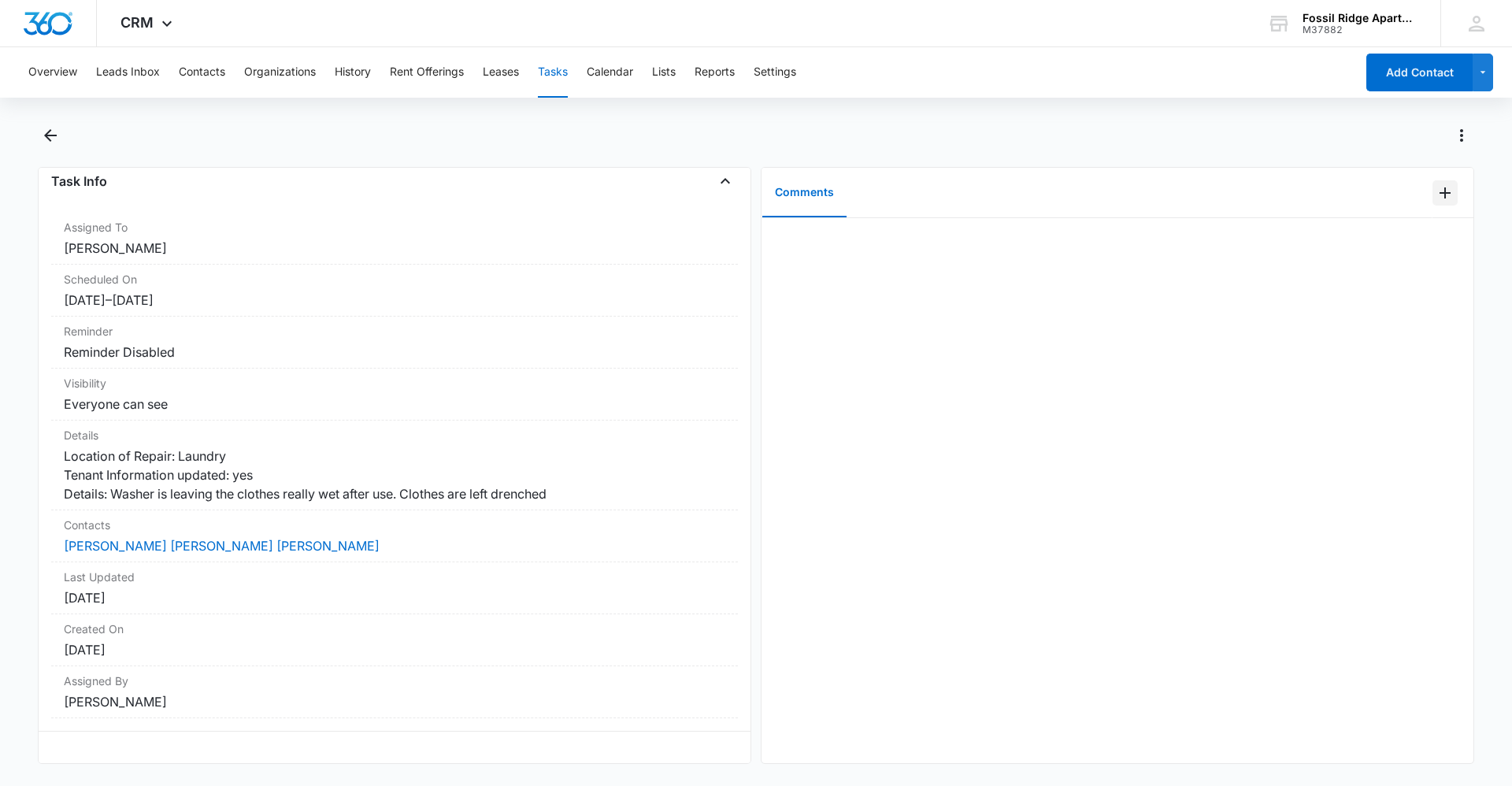
click at [1439, 196] on icon "Add Comment" at bounding box center [1445, 193] width 11 height 11
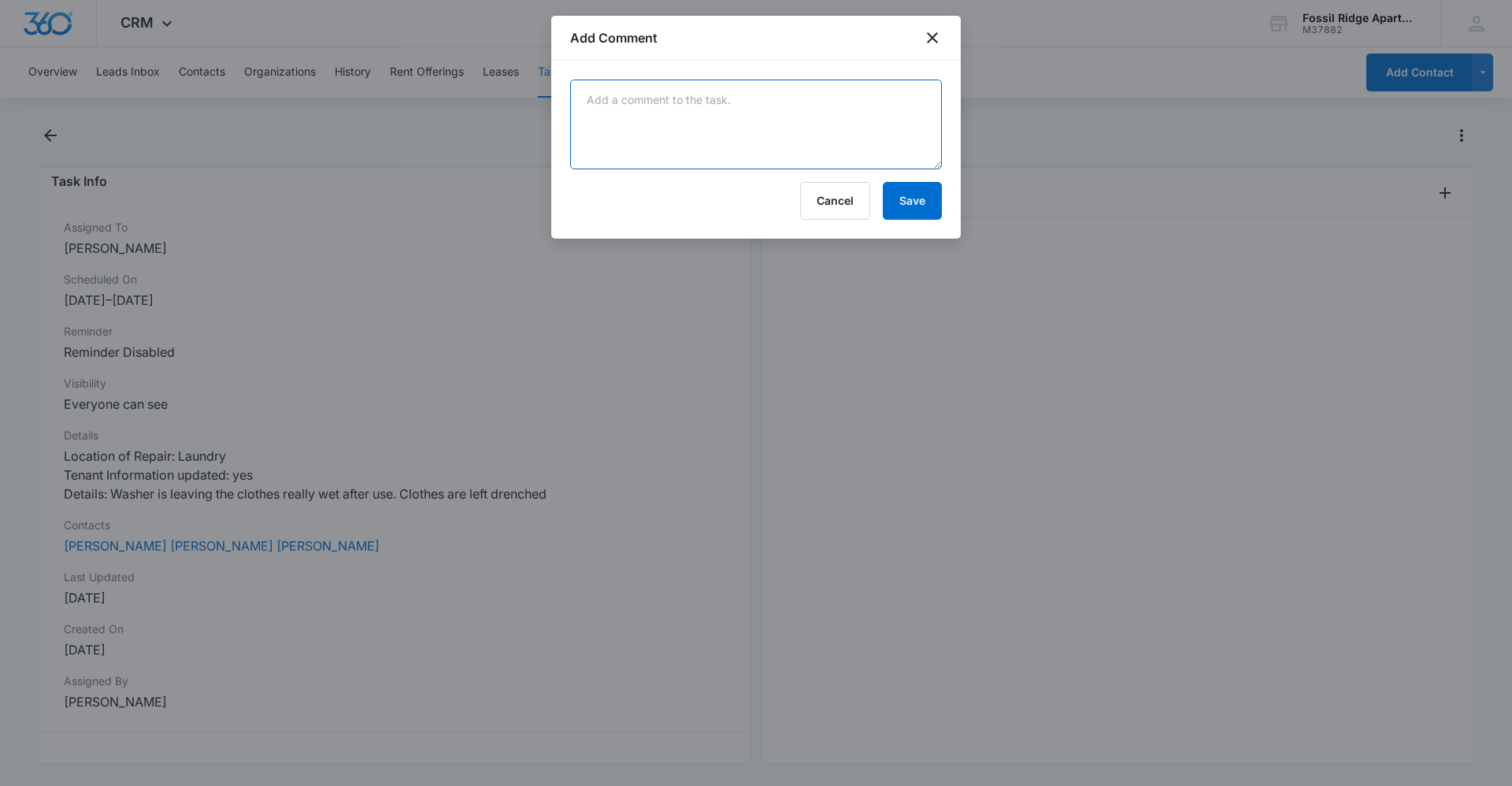
click at [792, 122] on textarea at bounding box center [756, 123] width 371 height 90
click at [600, 110] on textarea at bounding box center [756, 123] width 371 height 90
type textarea "w"
type textarea "W"
type textarea "W/D needs a replacement drain pump. Emailed [GEOGRAPHIC_DATA]"
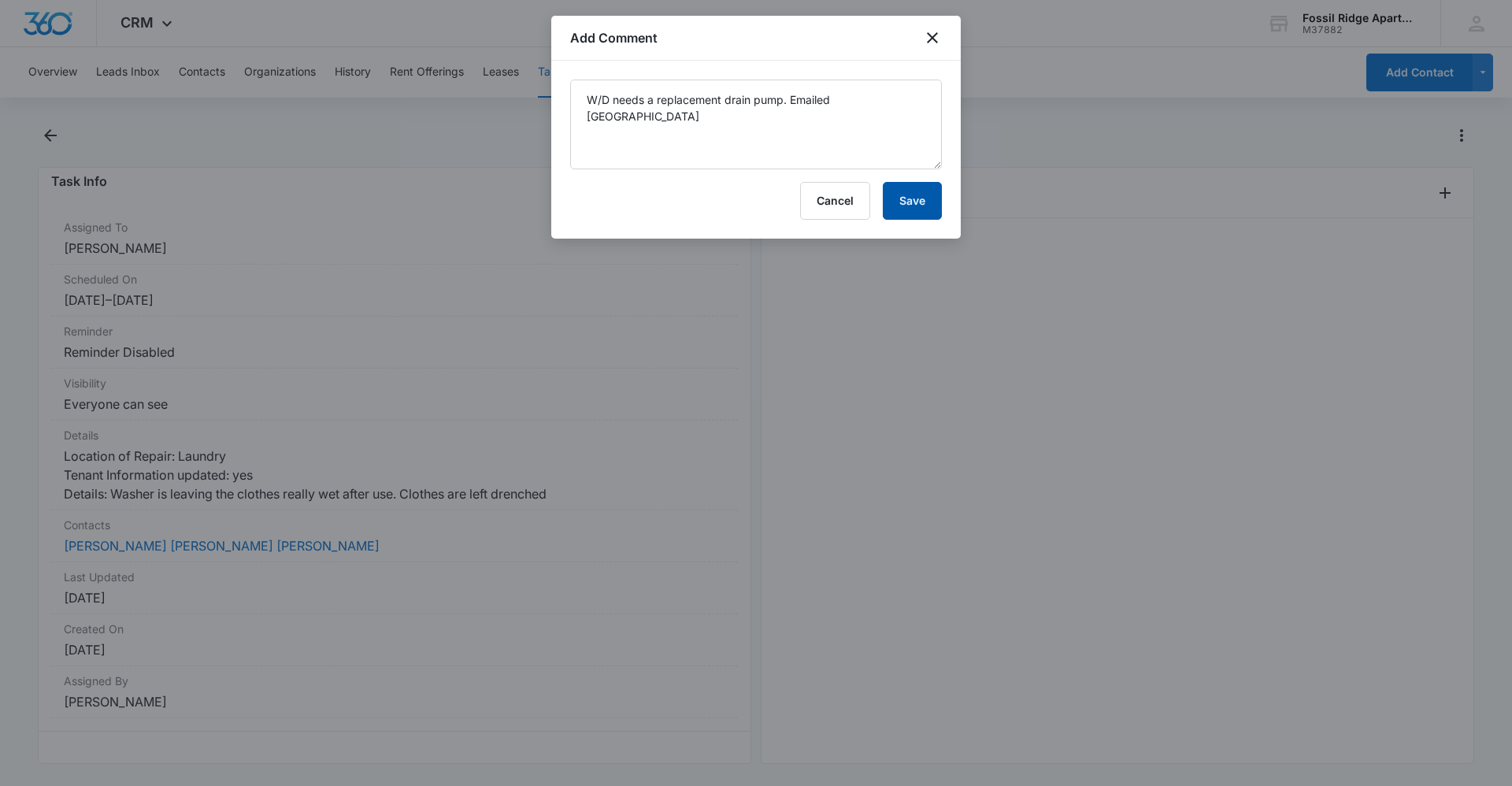
click at [923, 207] on button "Save" at bounding box center [912, 201] width 59 height 38
